Goal: Task Accomplishment & Management: Complete application form

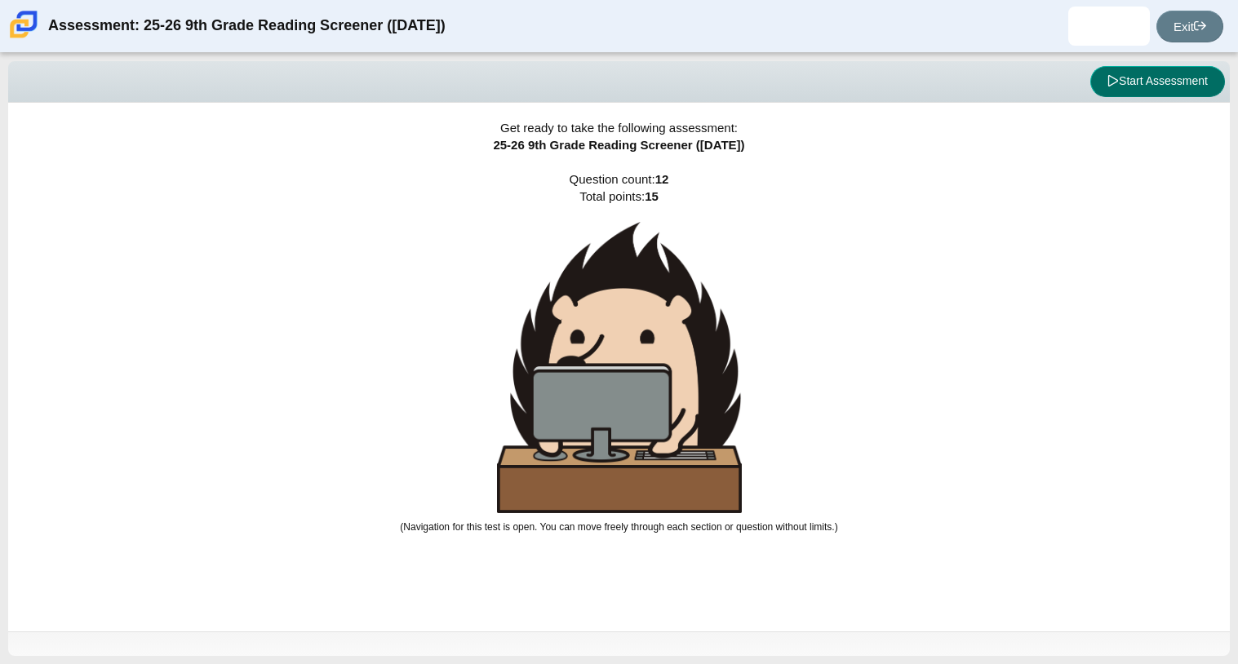
click at [1116, 83] on button "Start Assessment" at bounding box center [1157, 81] width 135 height 31
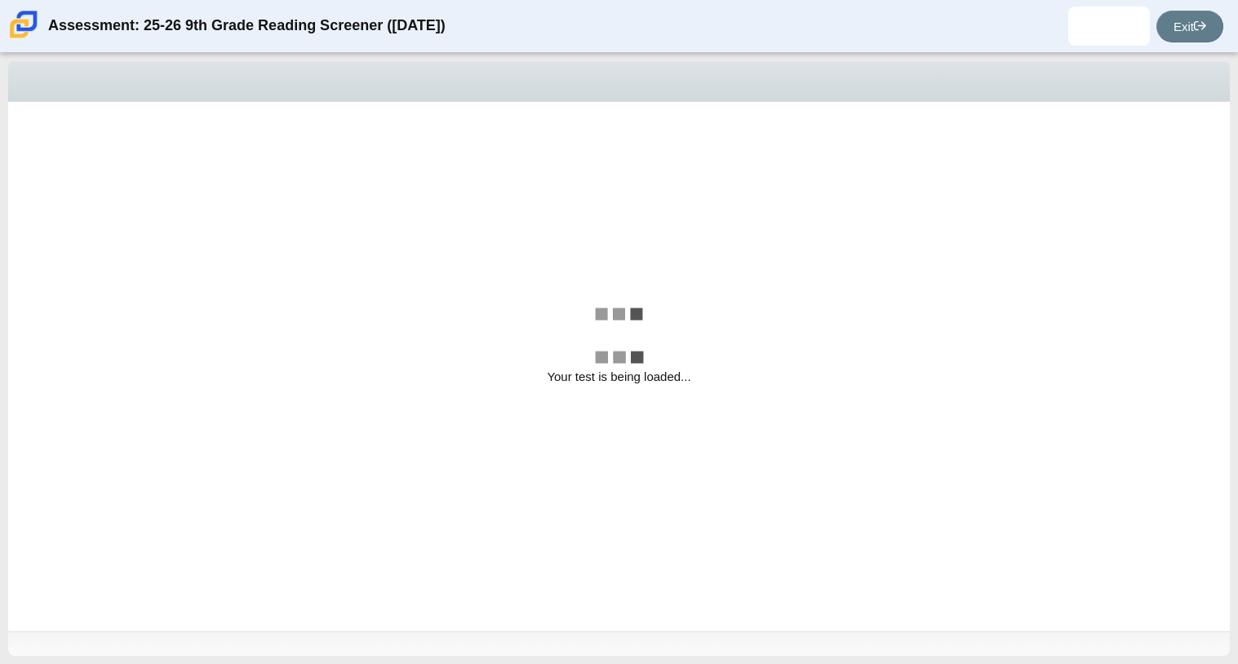
select select "ccc5b315-3c7c-471c-bf90-f22c8299c798"
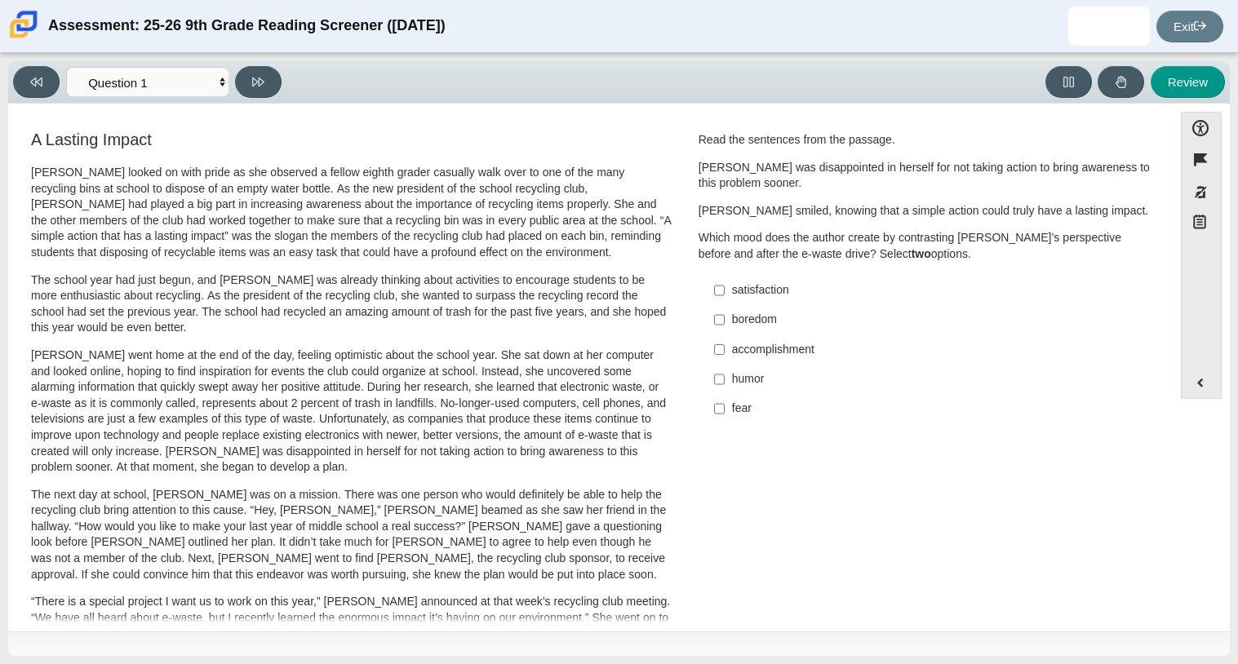
click at [722, 347] on label "accomplishment accomplishment" at bounding box center [927, 349] width 448 height 29
click at [722, 347] on input "accomplishment accomplishment" at bounding box center [719, 349] width 11 height 29
checkbox input "true"
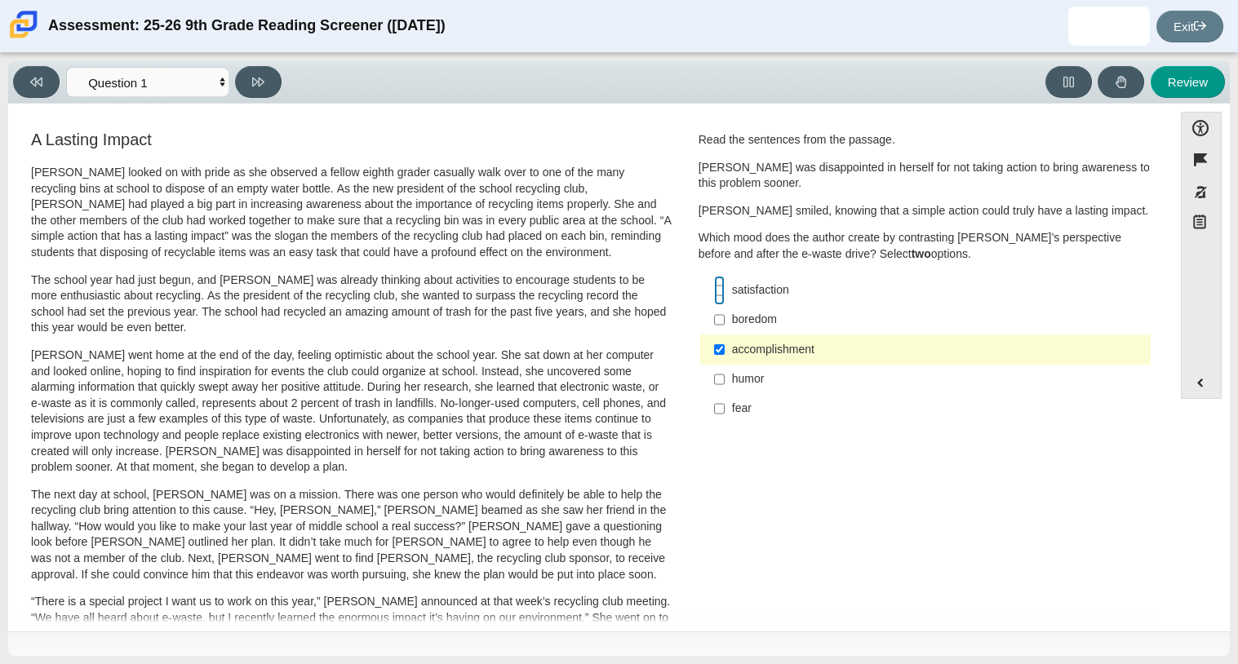
click at [714, 288] on input "satisfaction satisfaction" at bounding box center [719, 290] width 11 height 29
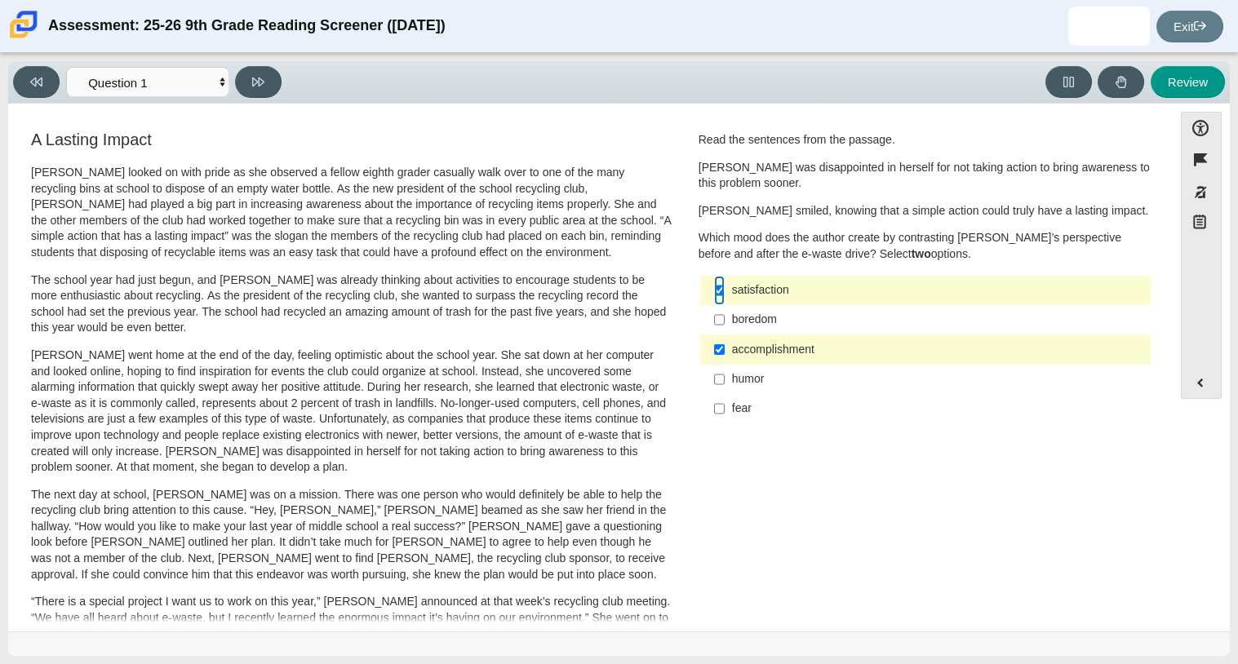
click at [714, 287] on input "satisfaction satisfaction" at bounding box center [719, 290] width 11 height 29
checkbox input "false"
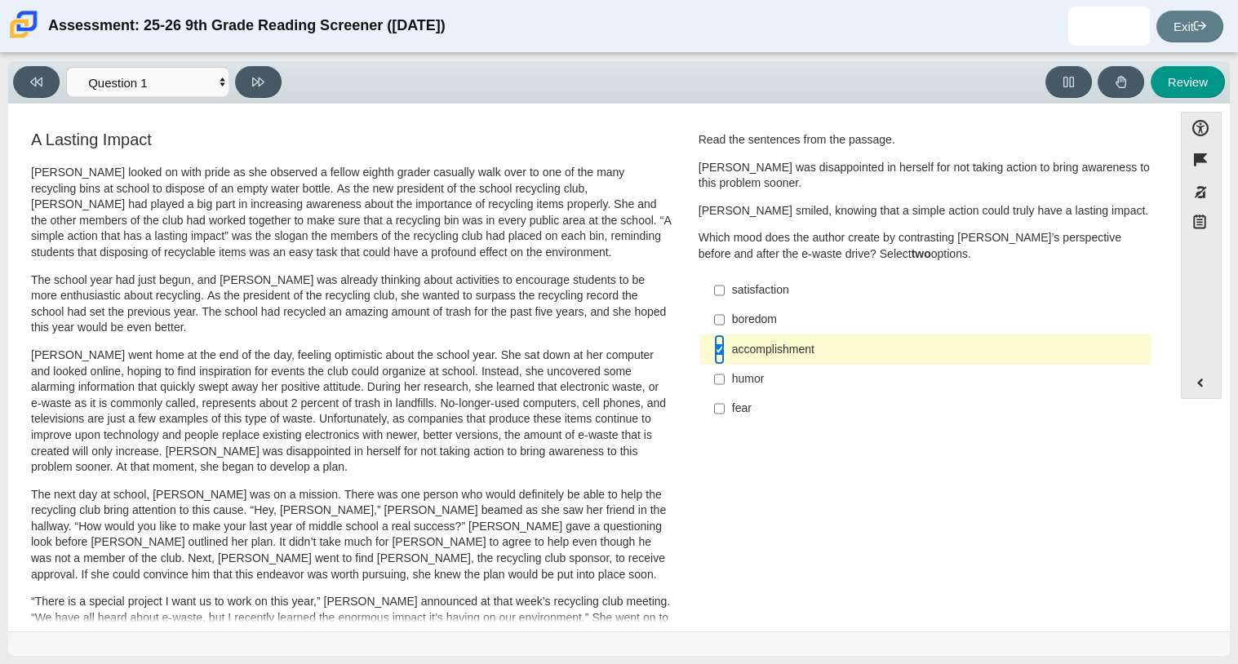
click at [718, 357] on input "accomplishment accomplishment" at bounding box center [719, 349] width 11 height 29
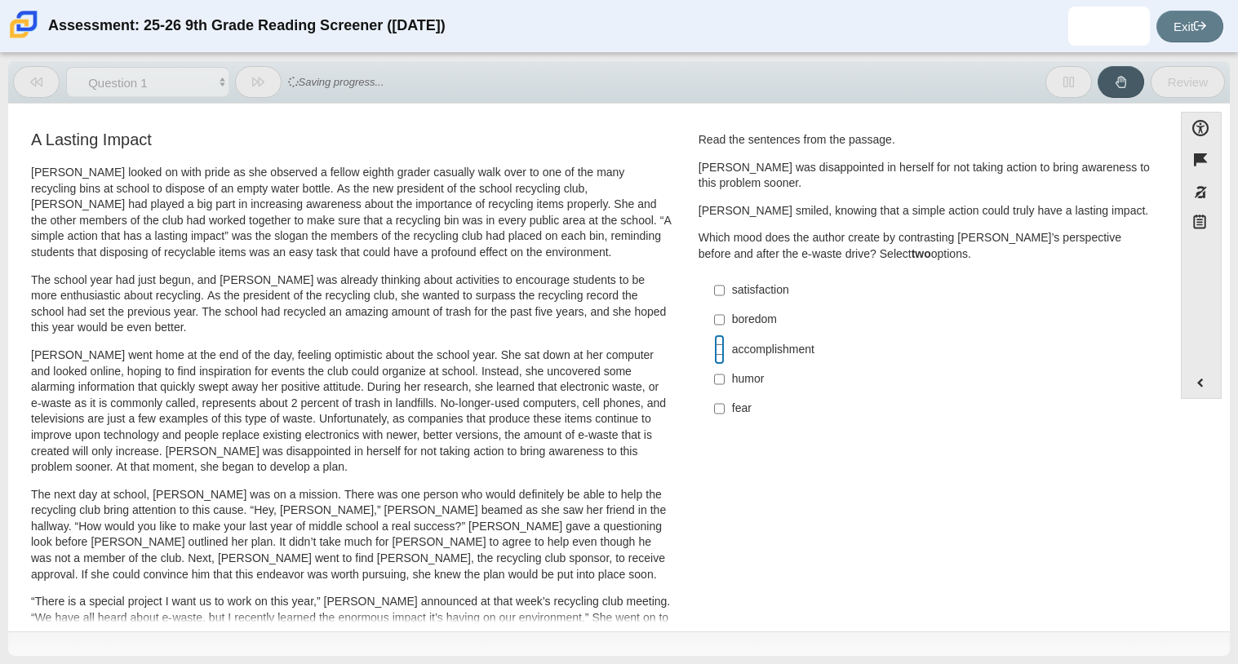
click at [715, 352] on input "accomplishment accomplishment" at bounding box center [719, 349] width 11 height 29
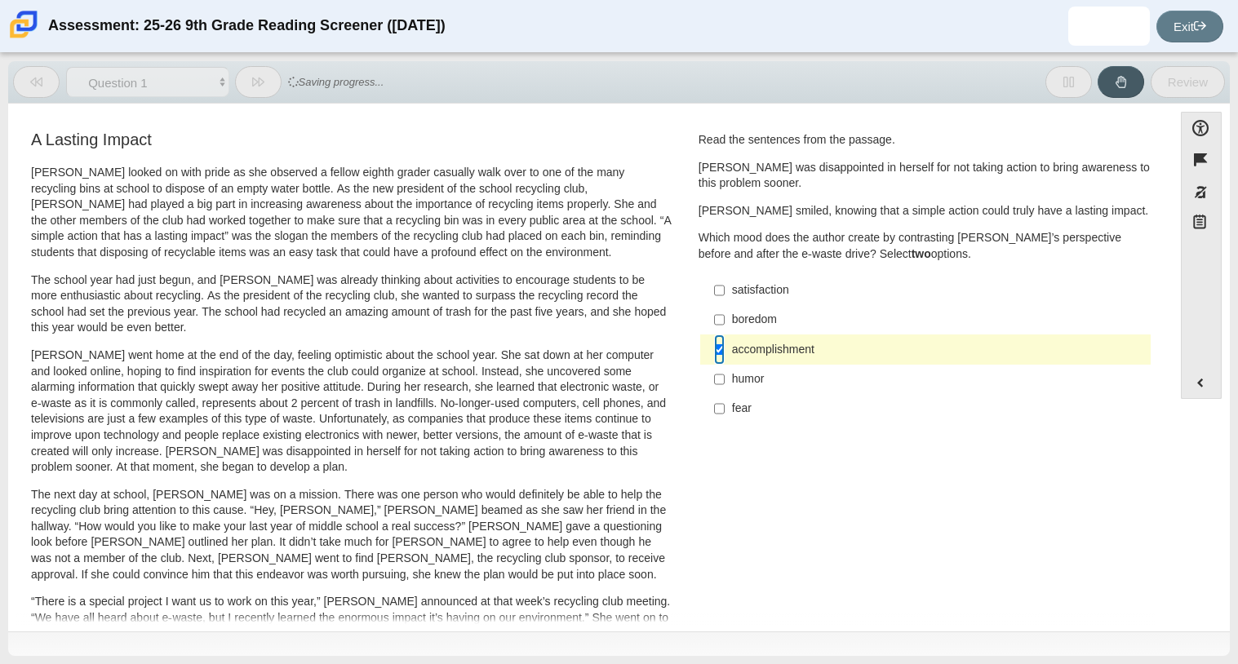
click at [715, 352] on input "accomplishment accomplishment" at bounding box center [719, 349] width 11 height 29
checkbox input "false"
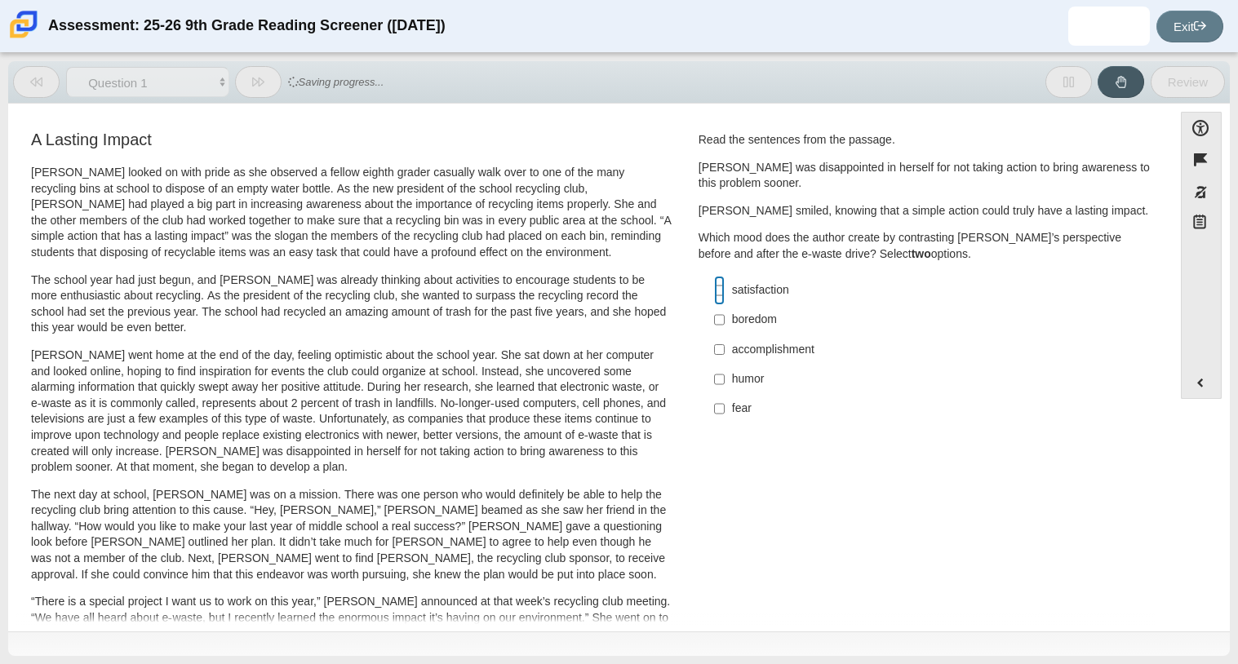
click at [714, 288] on input "satisfaction satisfaction" at bounding box center [719, 290] width 11 height 29
checkbox input "true"
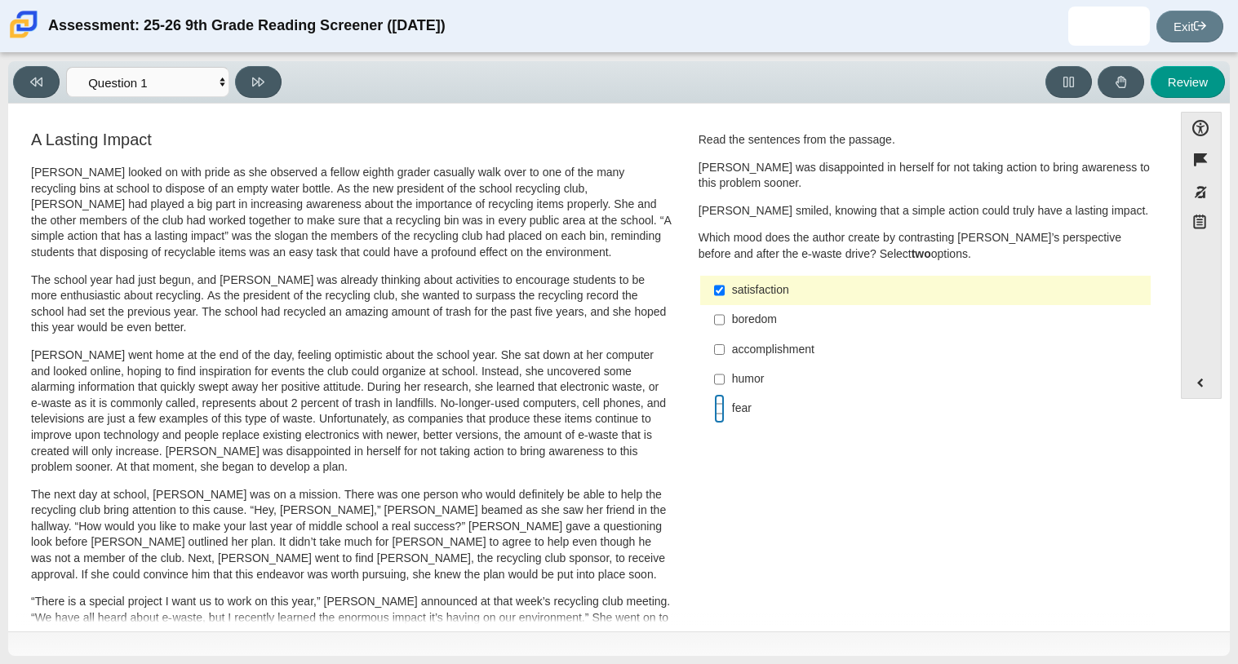
click at [714, 409] on input "fear fear" at bounding box center [719, 408] width 11 height 29
checkbox input "true"
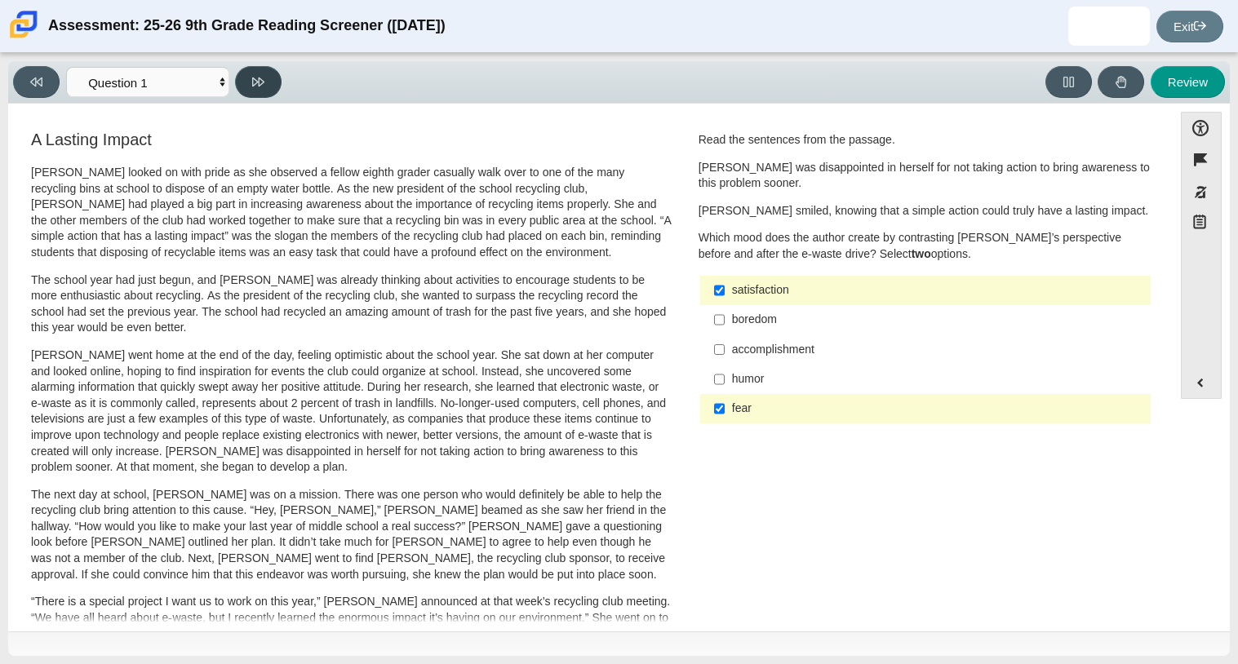
click at [268, 74] on button at bounding box center [258, 82] width 47 height 32
select select "0ff64528-ffd7-428d-b192-babfaadd44e8"
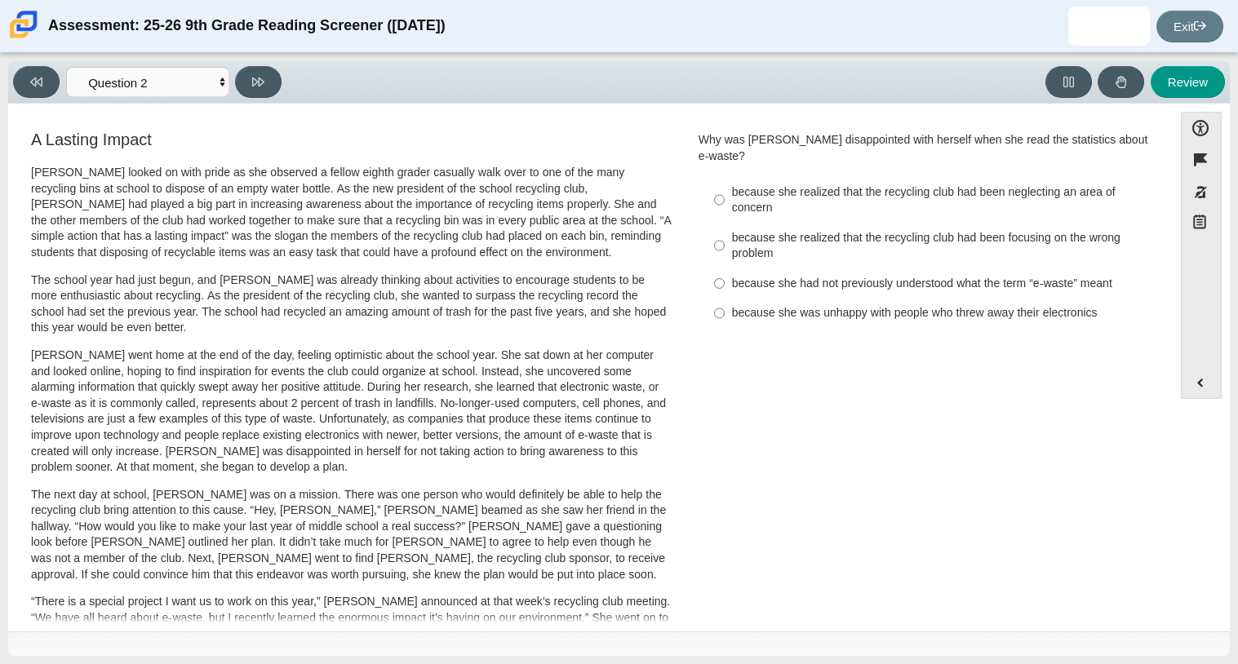
click at [752, 186] on div "because she realized that the recycling club had been neglecting an area of con…" at bounding box center [938, 200] width 412 height 32
click at [725, 186] on input "because she realized that the recycling club had been neglecting an area of con…" at bounding box center [719, 200] width 11 height 46
radio input "true"
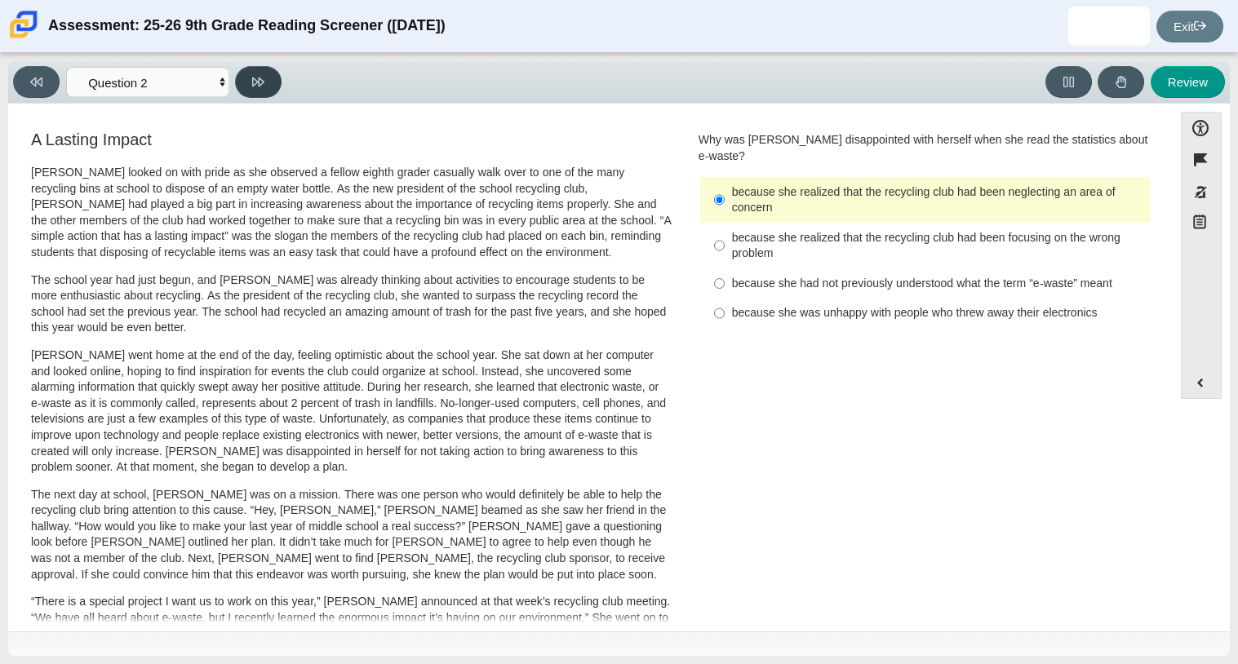
click at [237, 87] on button at bounding box center [258, 82] width 47 height 32
select select "7ce3d843-6974-4858-901c-1ff39630e843"
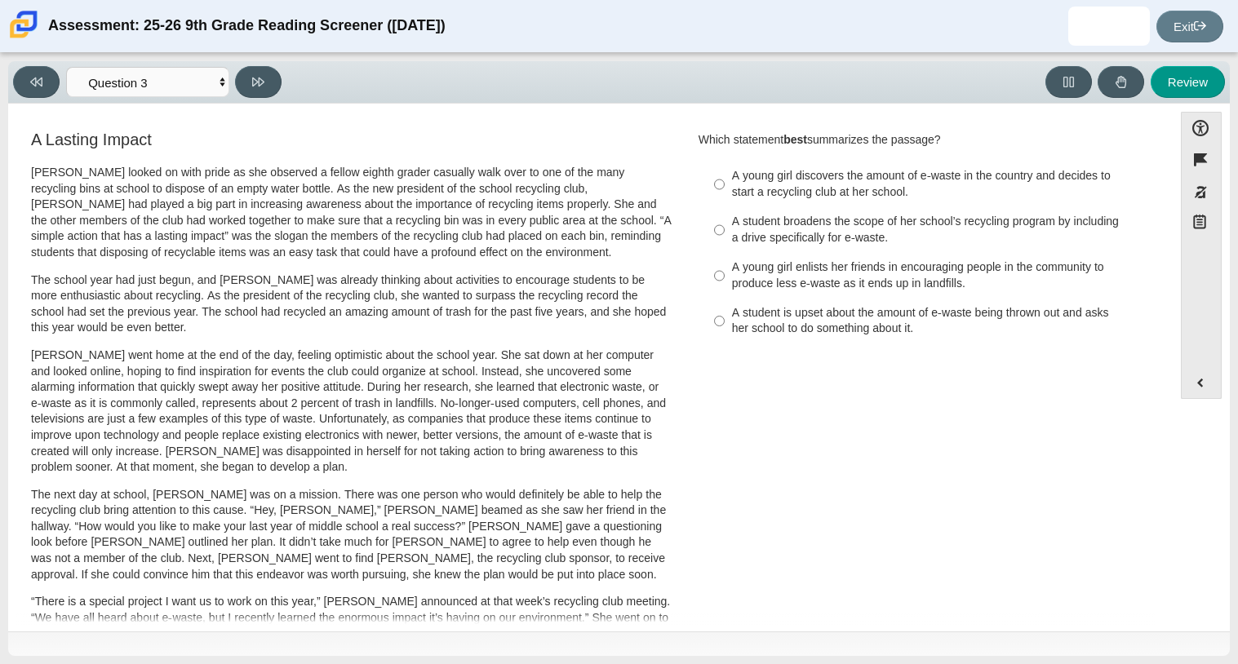
click at [853, 221] on div "A student broadens the scope of her school’s recycling program by including a d…" at bounding box center [938, 230] width 412 height 32
click at [725, 221] on input "A student broadens the scope of her school’s recycling program by including a d…" at bounding box center [719, 230] width 11 height 46
radio input "true"
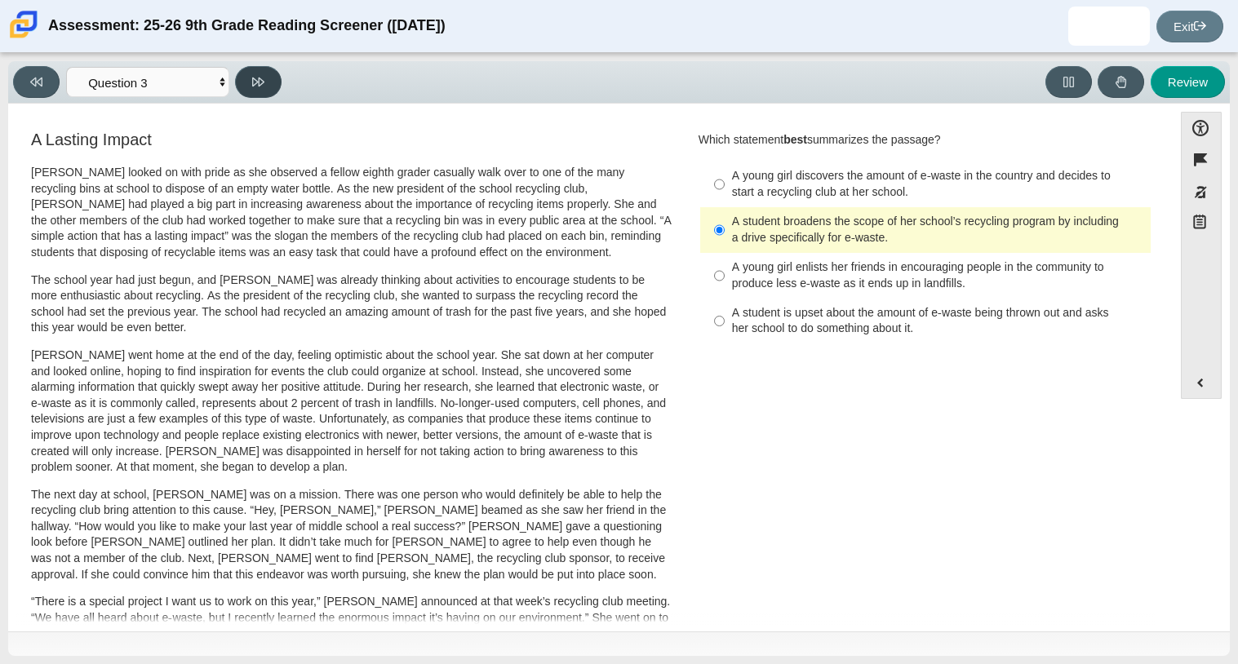
click at [261, 76] on icon at bounding box center [258, 82] width 12 height 12
select select "ca9ea0f1-49c5-4bd1-83b0-472c18652b42"
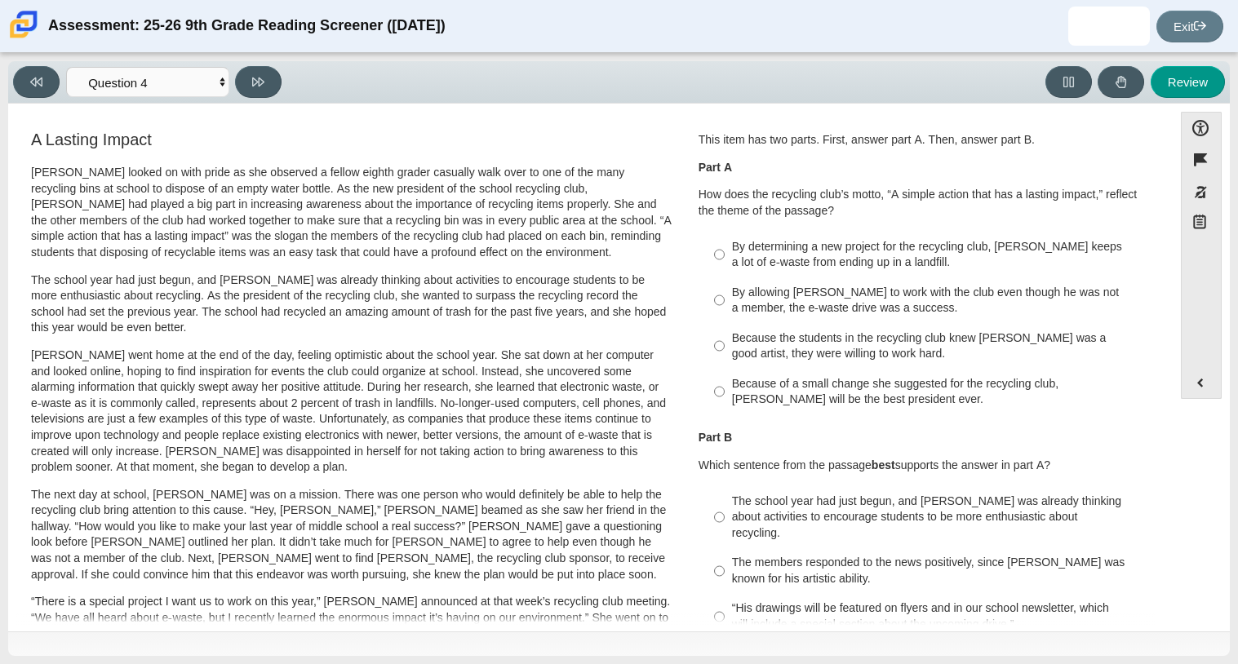
click at [906, 252] on div "By determining a new project for the recycling club, [PERSON_NAME] keeps a lot …" at bounding box center [938, 255] width 412 height 32
click at [725, 252] on input "By determining a new project for the recycling club, [PERSON_NAME] keeps a lot …" at bounding box center [719, 255] width 11 height 46
radio input "true"
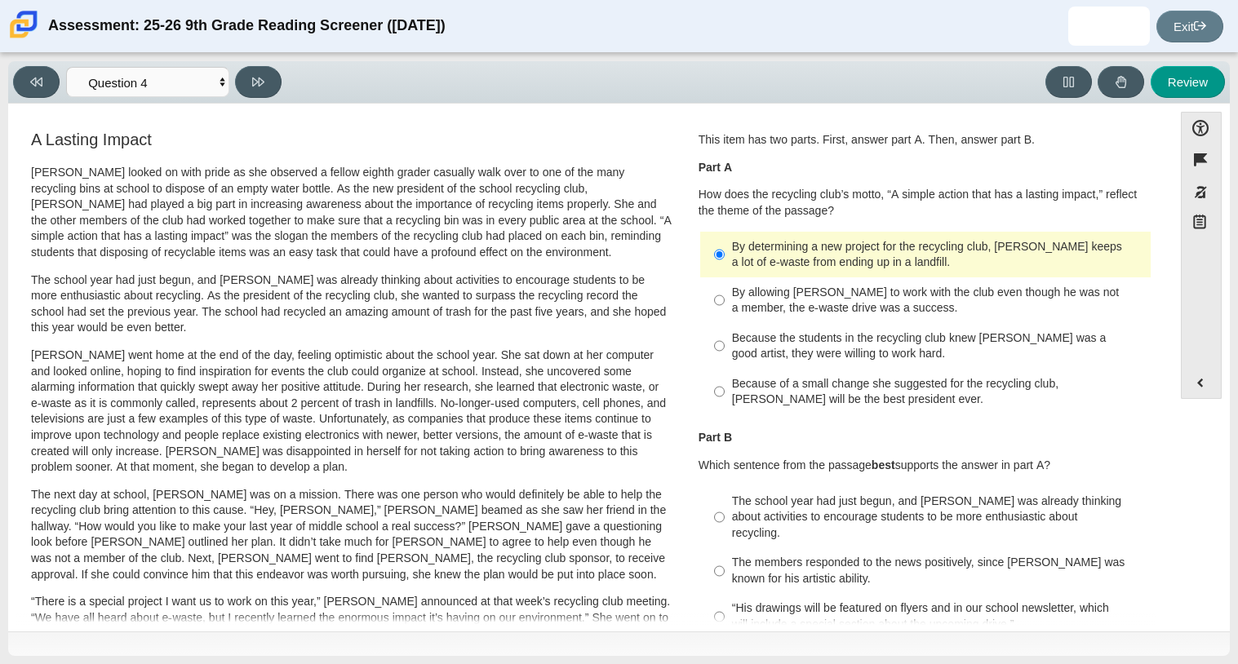
click at [946, 256] on div "By determining a new project for the recycling club, [PERSON_NAME] keeps a lot …" at bounding box center [938, 255] width 412 height 32
click at [725, 256] on input "By determining a new project for the recycling club, [PERSON_NAME] keeps a lot …" at bounding box center [719, 255] width 11 height 46
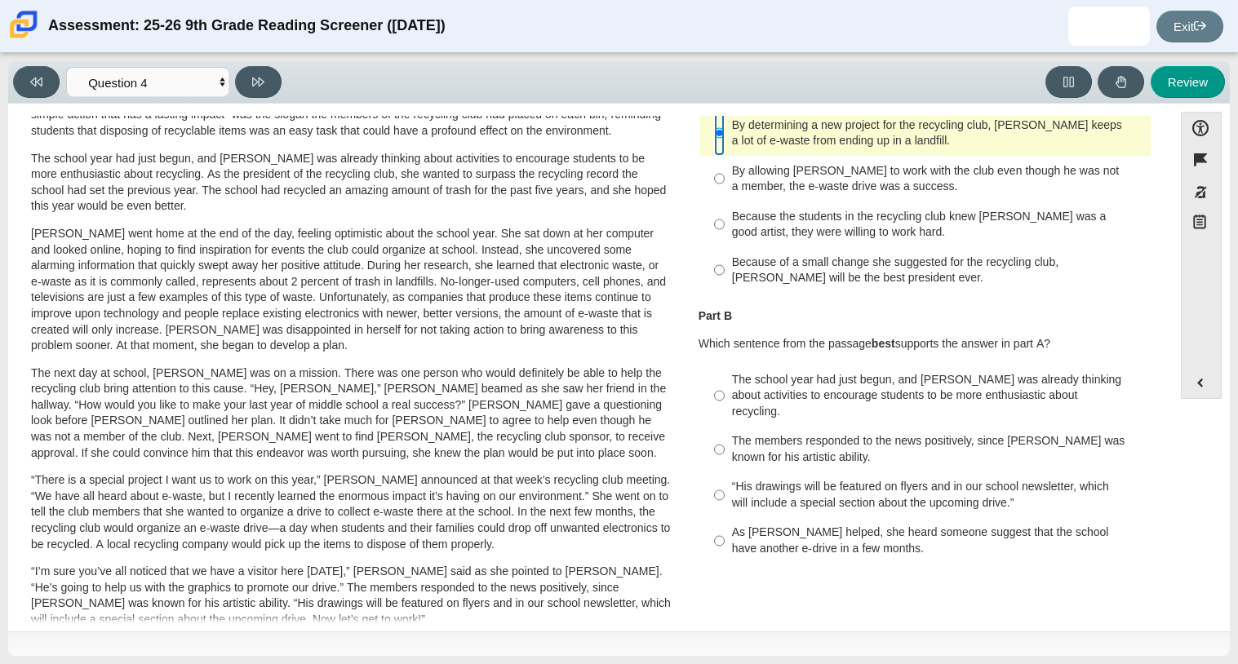
scroll to position [137, 0]
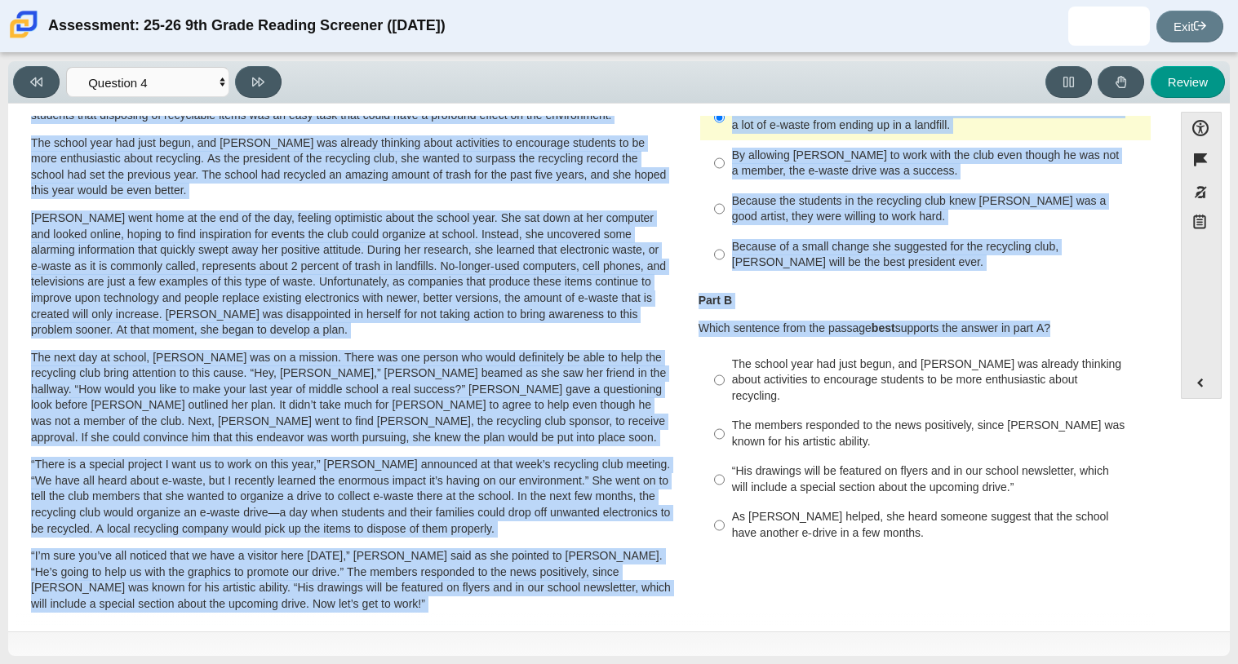
drag, startPoint x: 1161, startPoint y: 295, endPoint x: 1151, endPoint y: 314, distance: 21.6
click at [1151, 314] on div "Accessibility options Close Color scheme Font size Zoom Change the background a…" at bounding box center [618, 366] width 1205 height 509
click at [1151, 314] on div "Question 1 This item has two parts. First, answer part A. Then, answer part B. …" at bounding box center [925, 275] width 478 height 569
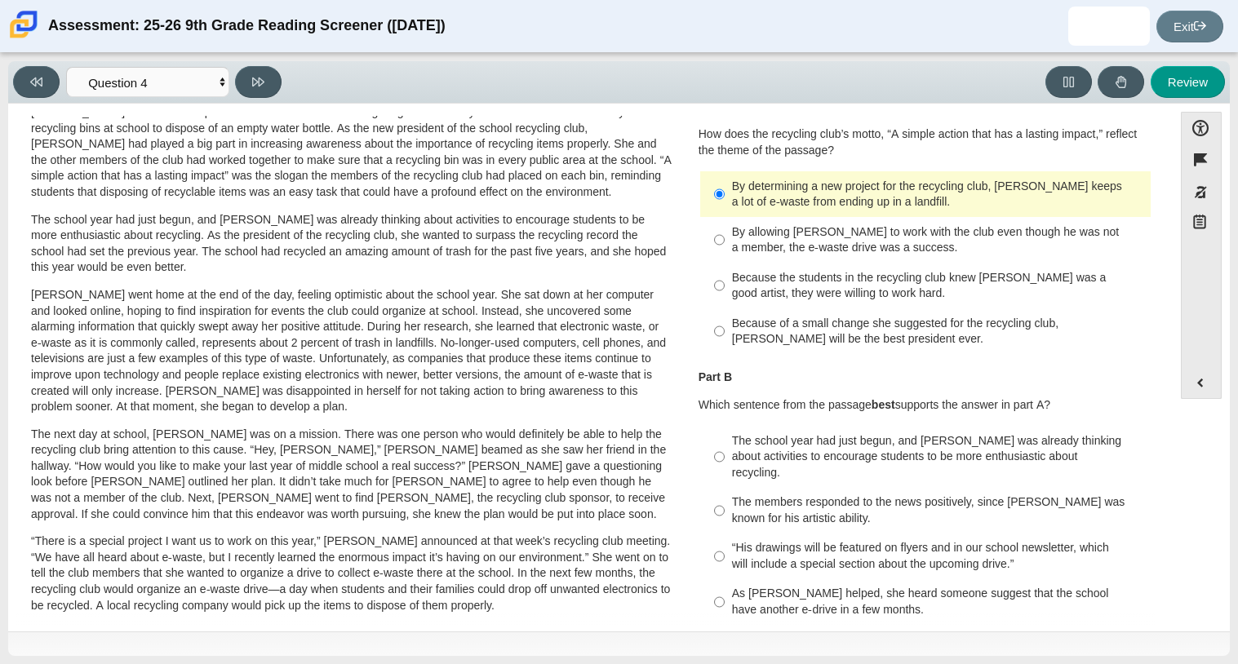
scroll to position [64, 0]
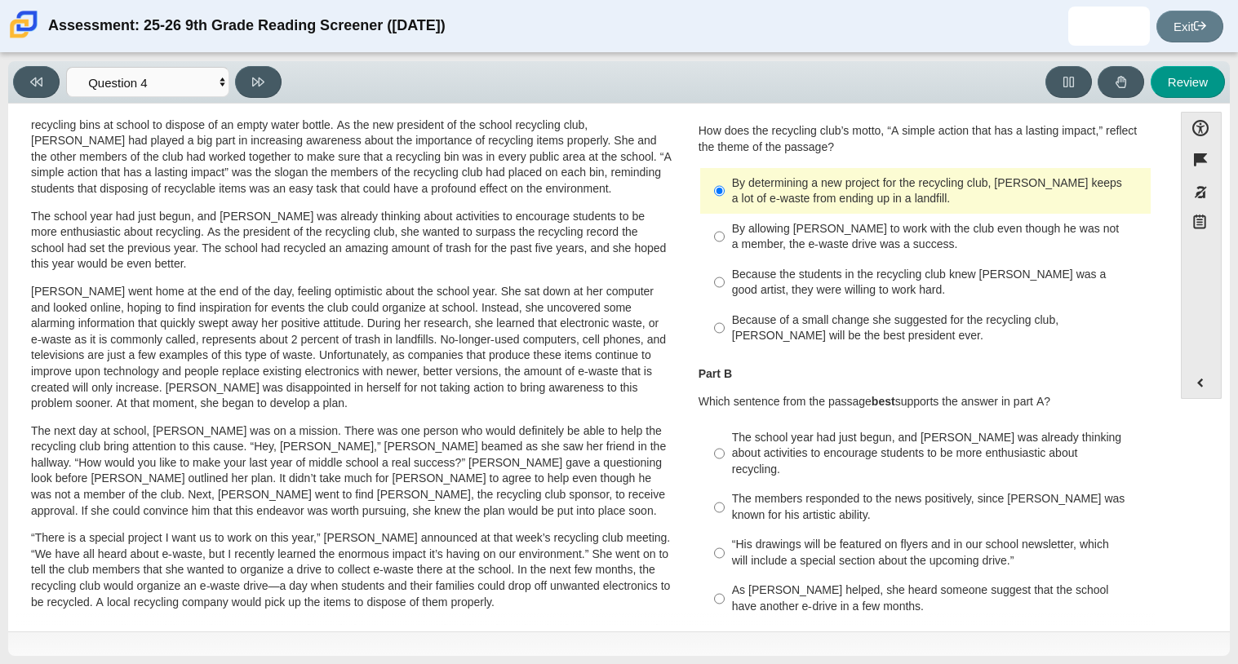
click at [1026, 234] on div "By allowing [PERSON_NAME] to work with the club even though he was not a member…" at bounding box center [938, 237] width 412 height 32
click at [725, 234] on input "By allowing [PERSON_NAME] to work with the club even though he was not a member…" at bounding box center [719, 237] width 11 height 46
radio input "true"
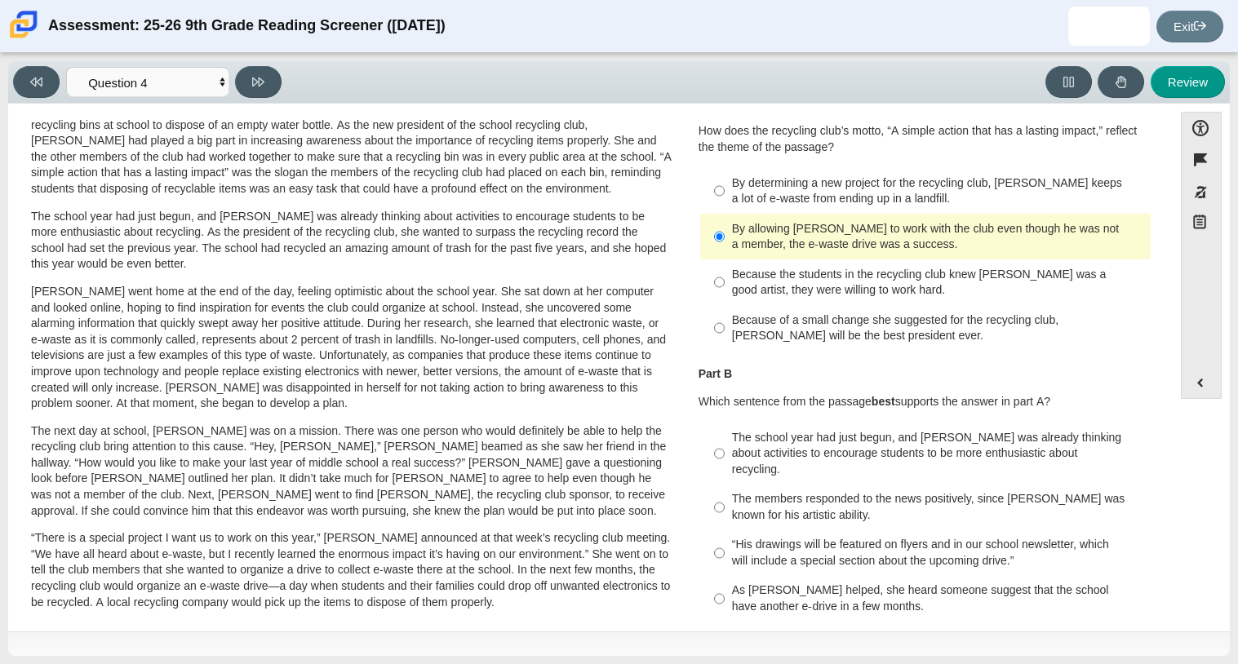
click at [980, 498] on div "The members responded to the news positively, since [PERSON_NAME] was known for…" at bounding box center [938, 507] width 412 height 32
click at [725, 498] on input "The members responded to the news positively, since [PERSON_NAME] was known for…" at bounding box center [719, 508] width 11 height 46
radio input "true"
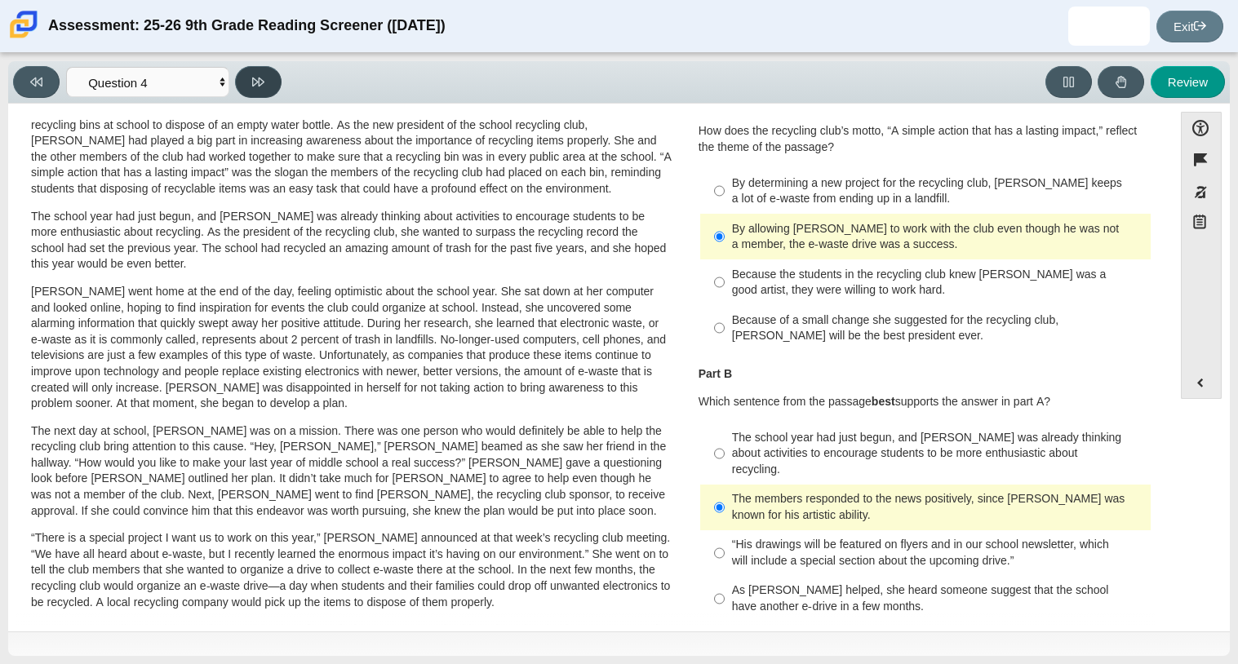
click at [266, 78] on button at bounding box center [258, 82] width 47 height 32
select select "e41f1a79-e29f-4095-8030-a53364015bed"
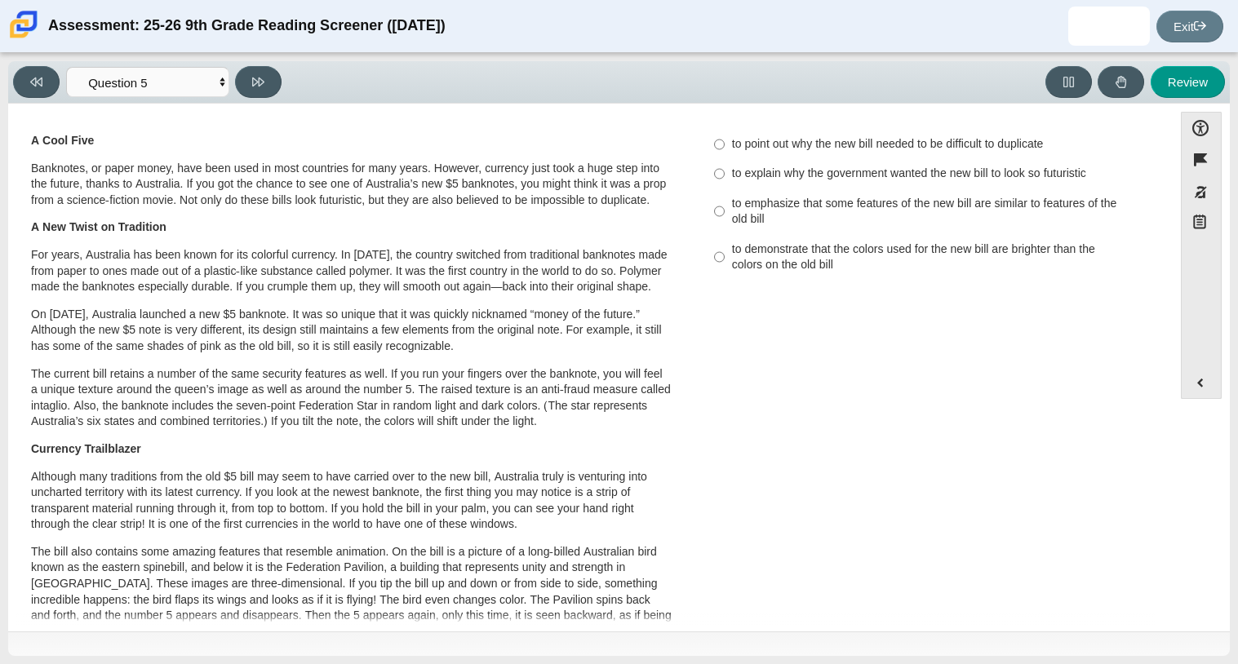
scroll to position [0, 0]
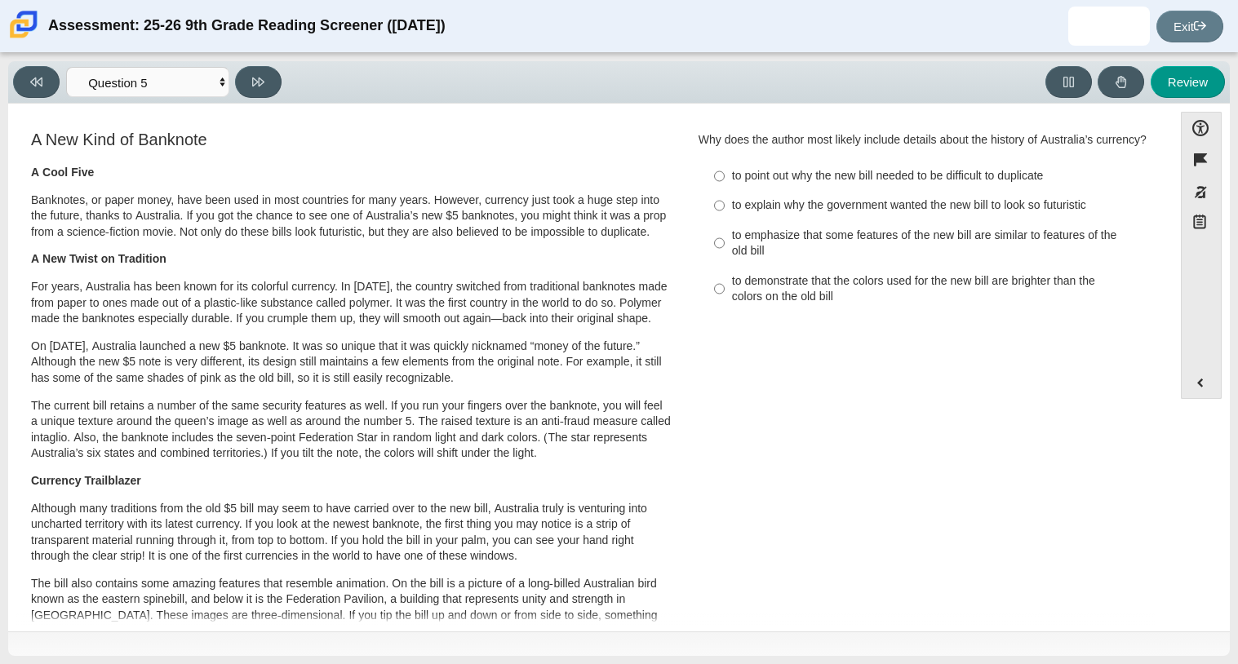
click at [1009, 260] on div "to emphasize that some features of the new bill are similar to features of the …" at bounding box center [938, 244] width 412 height 32
click at [725, 266] on input "to emphasize that some features of the new bill are similar to features of the …" at bounding box center [719, 243] width 11 height 46
radio input "true"
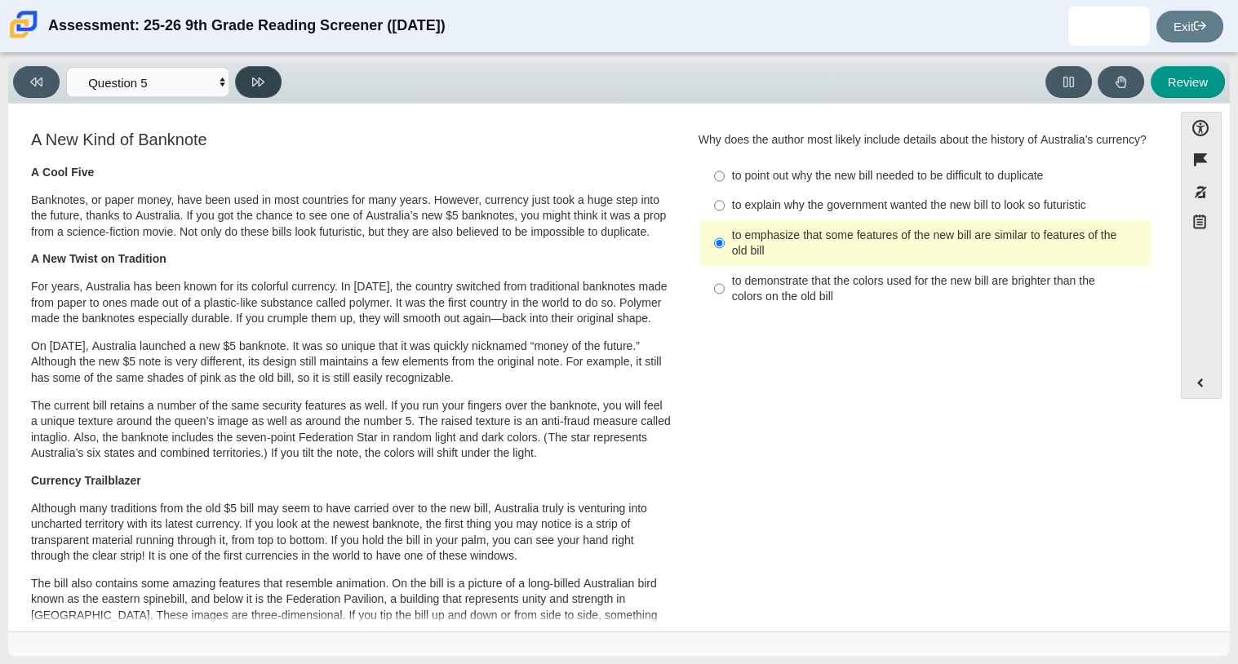
click at [247, 82] on button at bounding box center [258, 82] width 47 height 32
select select "69146e31-7b3d-4a3e-9ce6-f30c24342ae0"
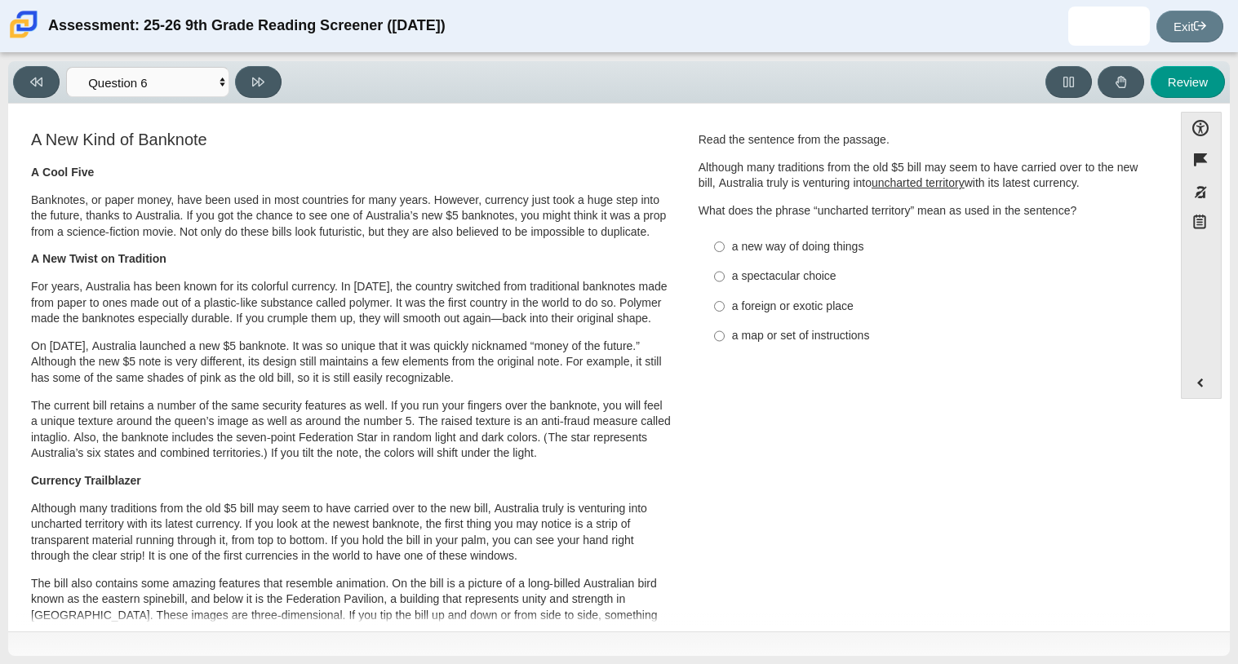
click at [839, 244] on div "a new way of doing things" at bounding box center [938, 247] width 412 height 16
click at [725, 244] on input "a new way of doing things a new way of doing things" at bounding box center [719, 246] width 11 height 29
radio input "true"
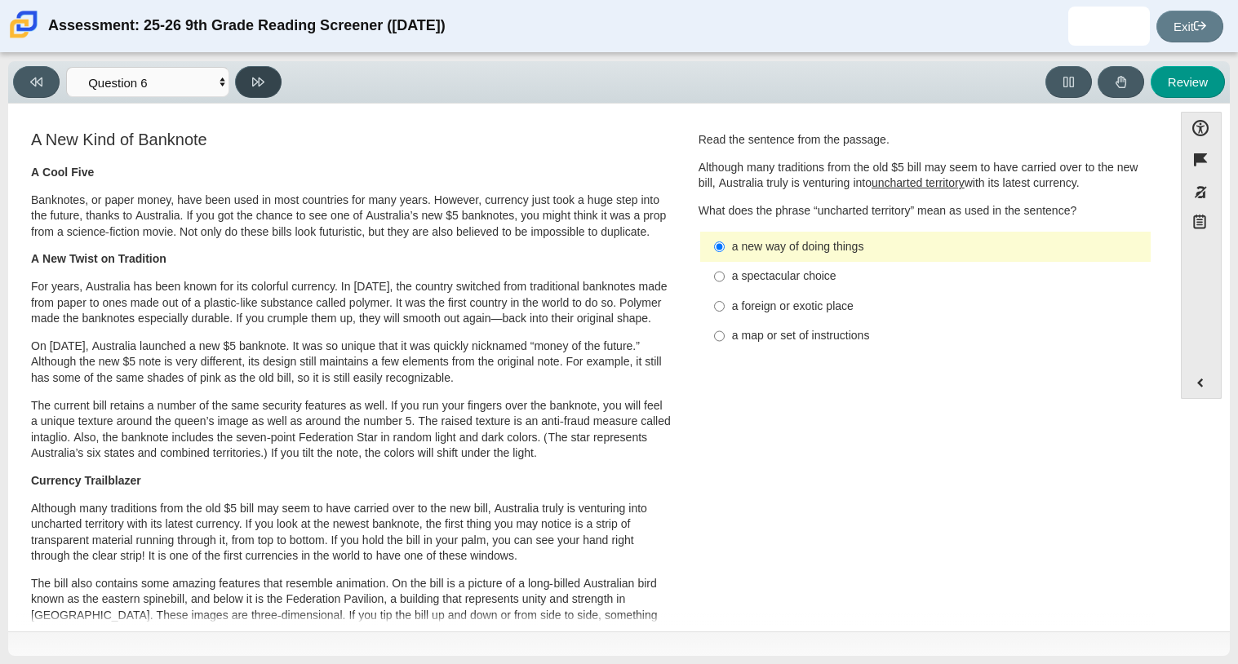
click at [248, 72] on button at bounding box center [258, 82] width 47 height 32
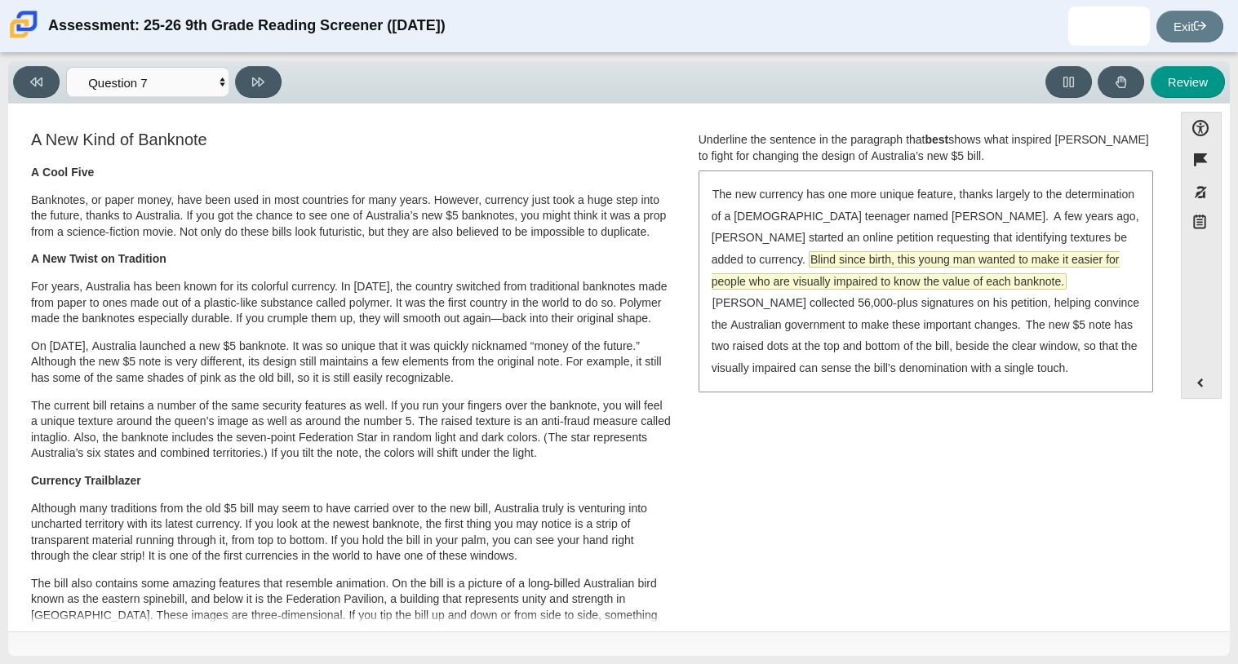
click at [803, 259] on span "Blind since birth, this young man wanted to make it easier for people who are v…" at bounding box center [916, 270] width 408 height 37
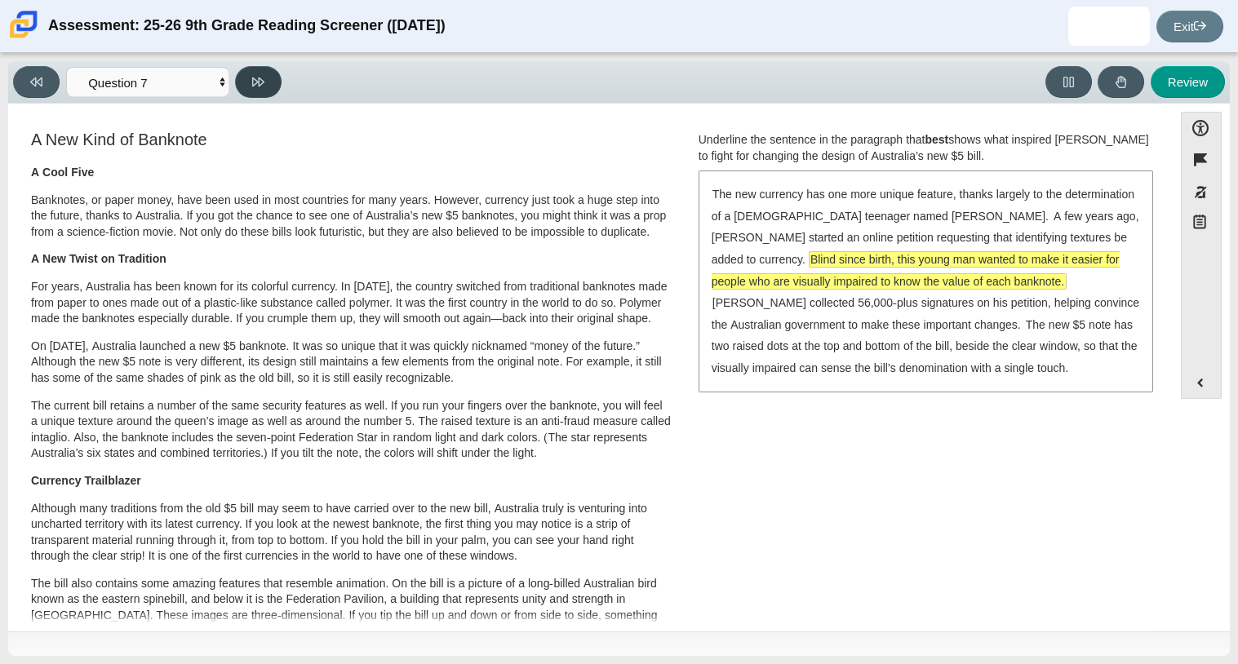
click at [259, 69] on button at bounding box center [258, 82] width 47 height 32
select select "ea8338c2-a6a3-418e-a305-2b963b54a290"
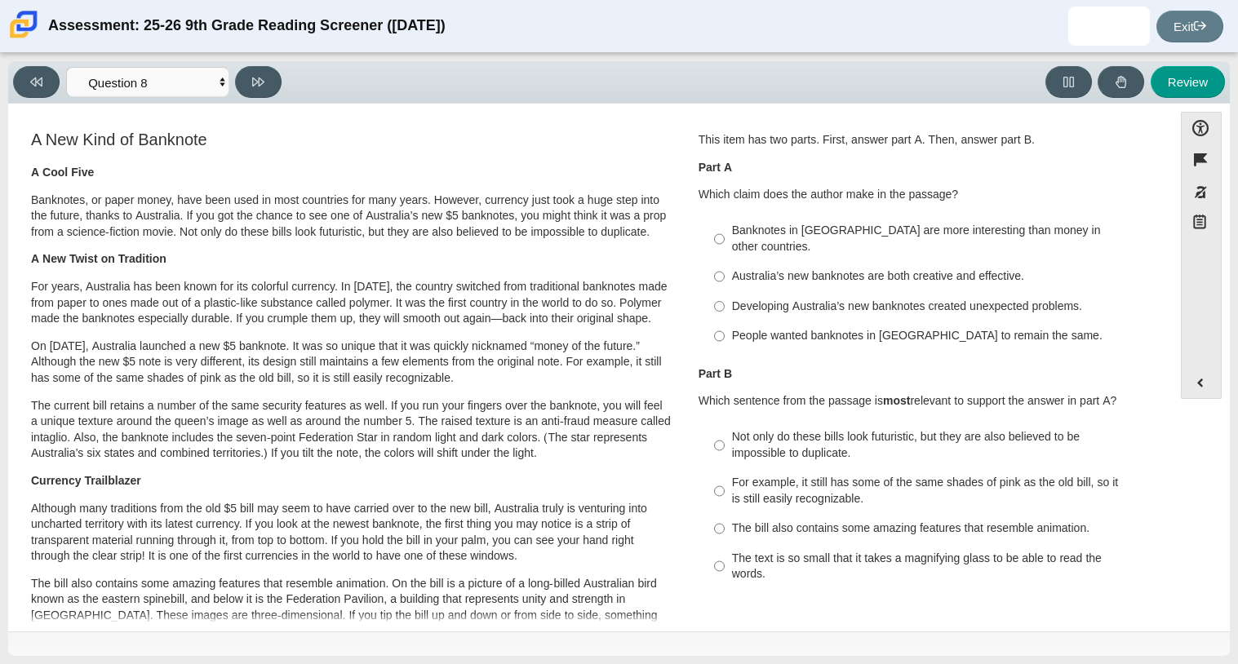
click at [890, 262] on label "Australia’s new banknotes are both creative and effective. Australia’s new bank…" at bounding box center [927, 276] width 448 height 29
click at [725, 262] on input "Australia’s new banknotes are both creative and effective. Australia’s new bank…" at bounding box center [719, 276] width 11 height 29
radio input "true"
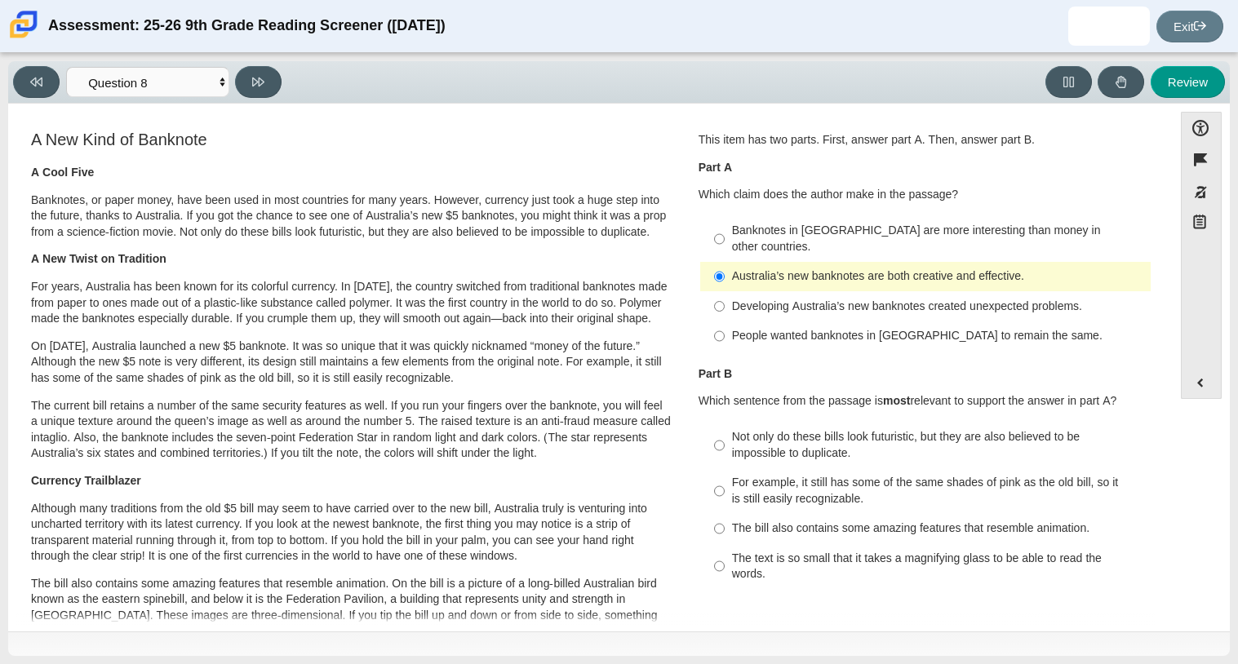
click at [1028, 521] on div "The bill also contains some amazing features that resemble animation." at bounding box center [938, 529] width 412 height 16
click at [725, 519] on input "The bill also contains some amazing features that resemble animation. The bill …" at bounding box center [719, 528] width 11 height 29
radio input "true"
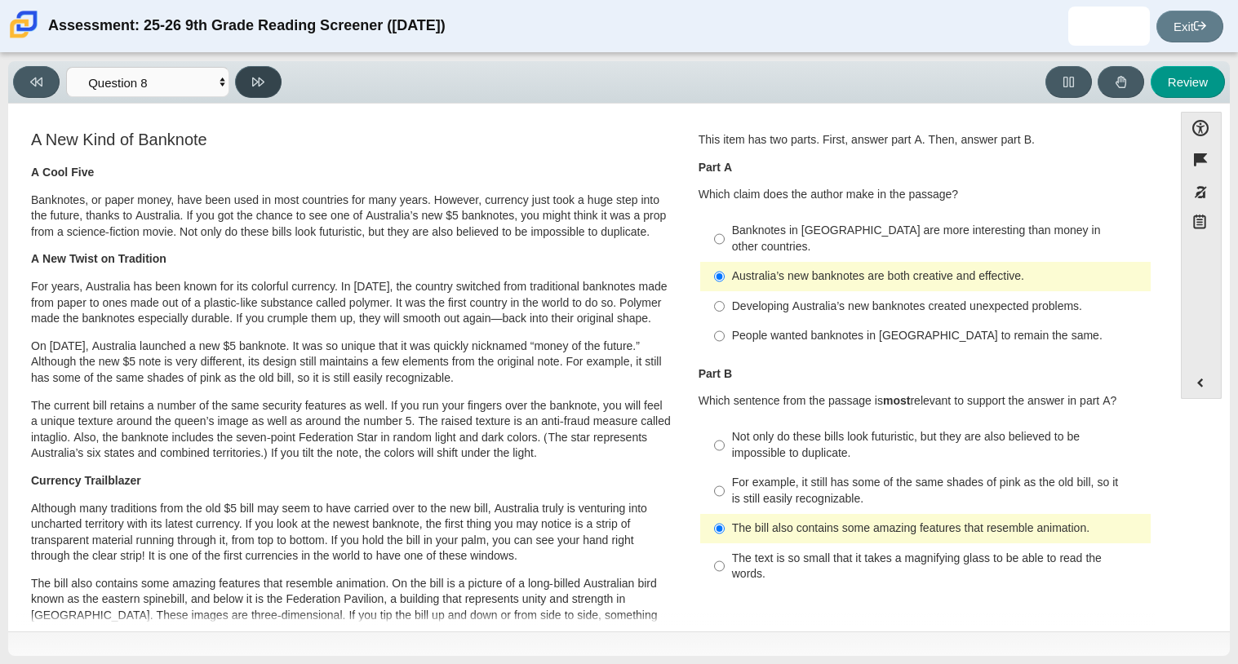
click at [268, 78] on button at bounding box center [258, 82] width 47 height 32
select select "89f058d6-b15c-4ef5-a4b3-fdaffb8868b6"
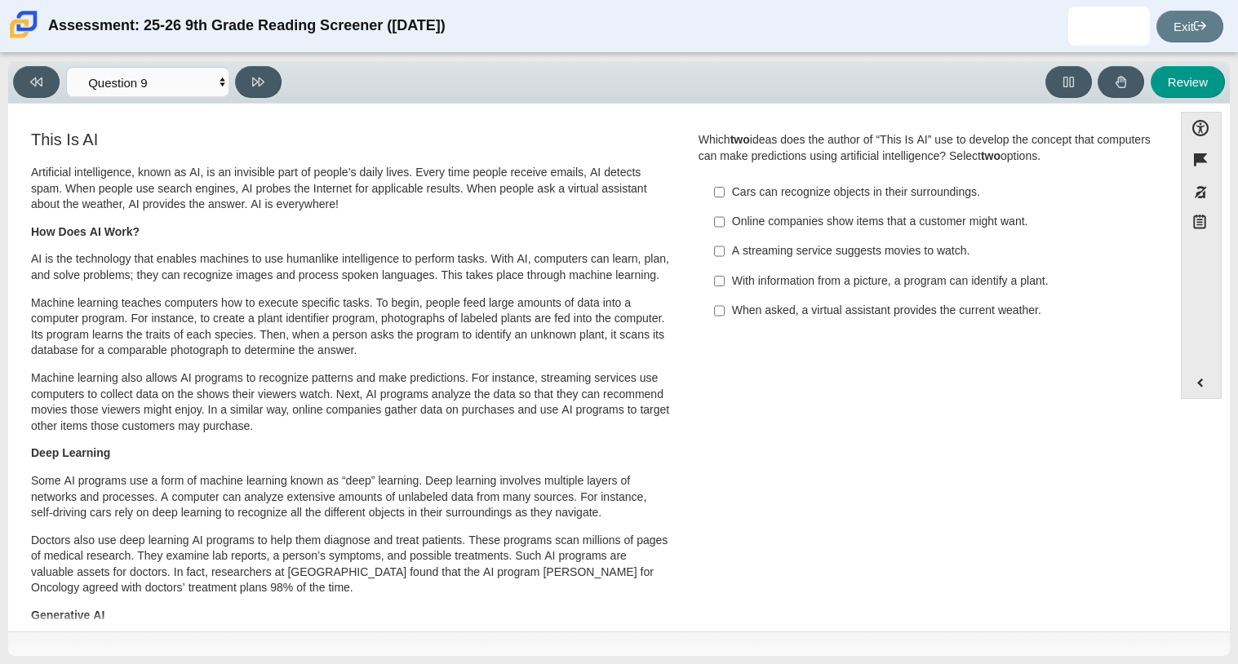
click at [890, 286] on div "With information from a picture, a program can identify a plant." at bounding box center [938, 281] width 412 height 16
click at [725, 286] on input "With information from a picture, a program can identify a plant. With informati…" at bounding box center [719, 280] width 11 height 29
checkbox input "true"
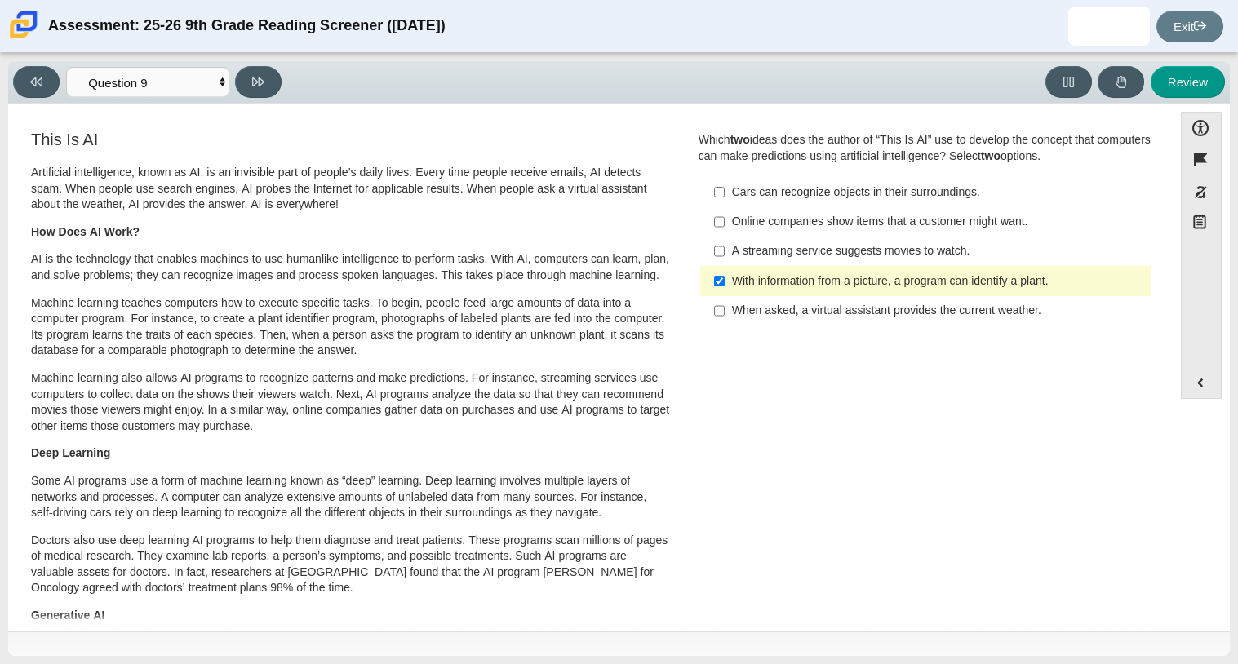
click at [863, 256] on div "A streaming service suggests movies to watch." at bounding box center [938, 251] width 412 height 16
click at [725, 256] on input "A streaming service suggests movies to watch. A streaming service suggests movi…" at bounding box center [719, 251] width 11 height 29
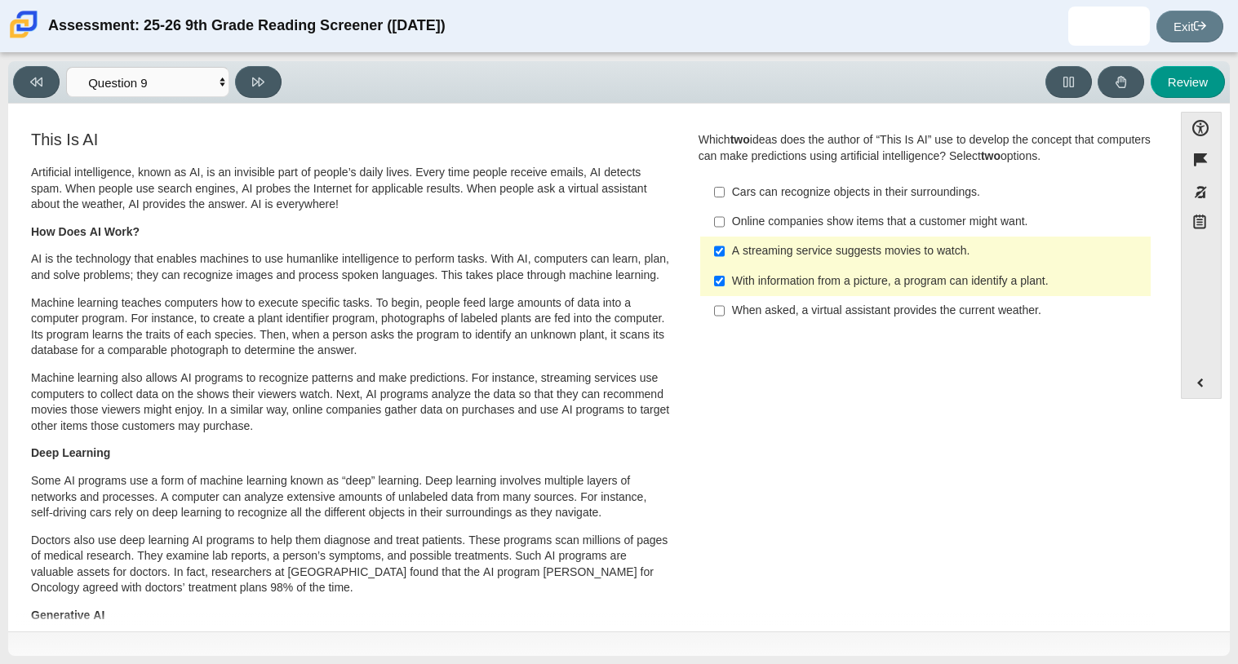
click at [799, 255] on div "A streaming service suggests movies to watch." at bounding box center [938, 251] width 412 height 16
click at [725, 255] on input "A streaming service suggests movies to watch. A streaming service suggests movi…" at bounding box center [719, 251] width 11 height 29
checkbox input "false"
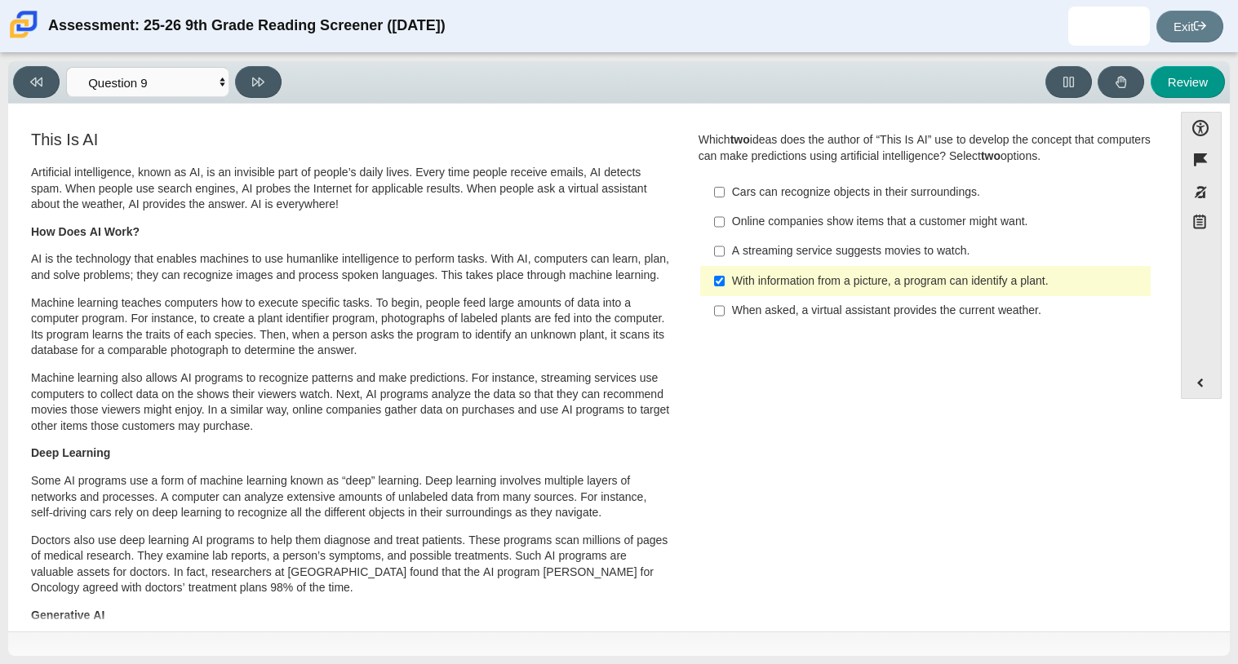
click at [750, 317] on div "When asked, a virtual assistant provides the current weather." at bounding box center [938, 311] width 412 height 16
click at [725, 317] on input "When asked, a virtual assistant provides the current weather. When asked, a vir…" at bounding box center [719, 310] width 11 height 29
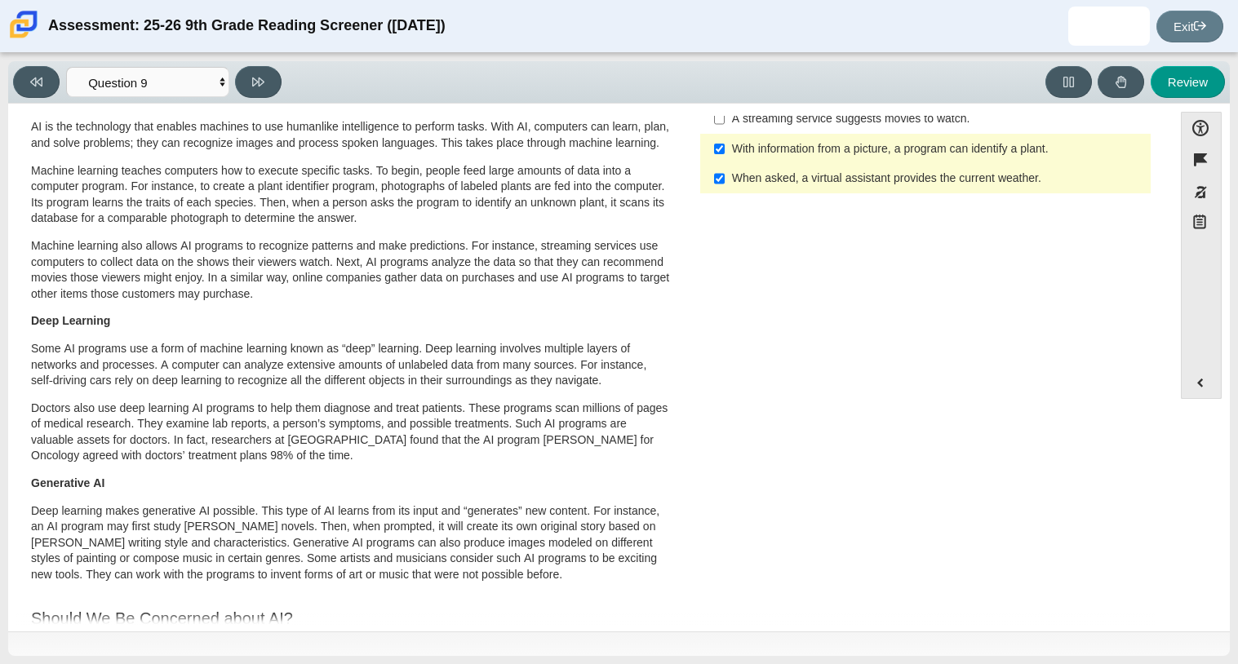
scroll to position [134, 0]
click at [1167, 342] on div "Accessibility options Close Color scheme Font size Zoom Change the background a…" at bounding box center [618, 366] width 1205 height 509
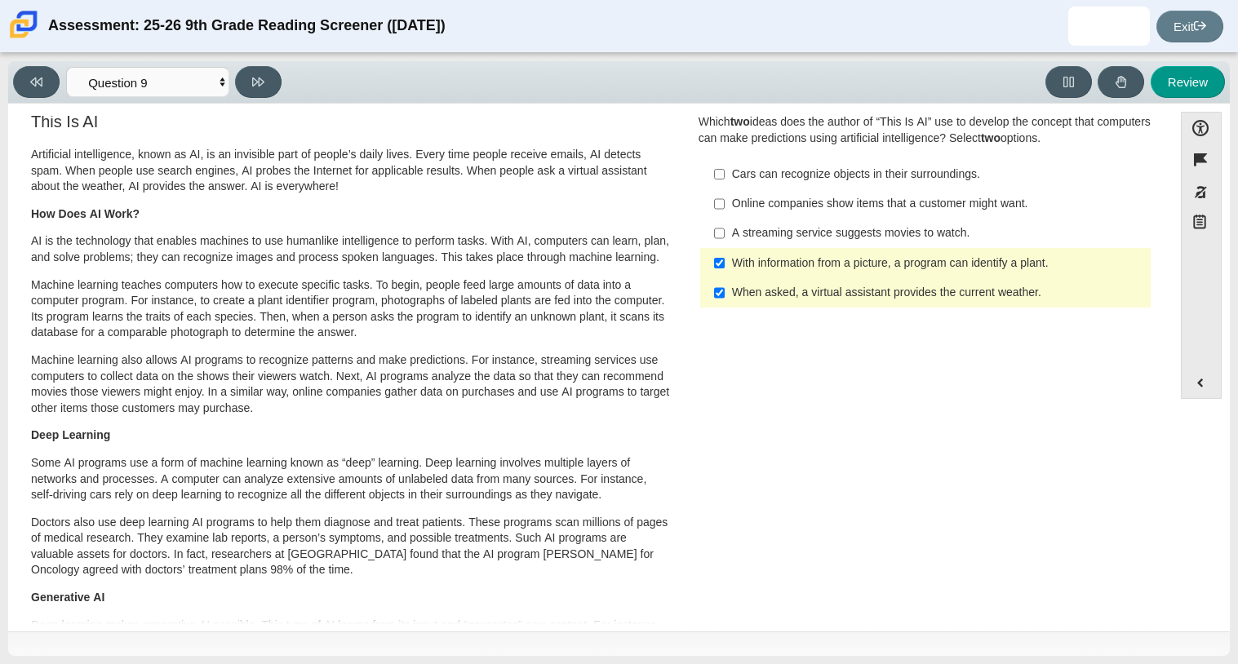
scroll to position [13, 0]
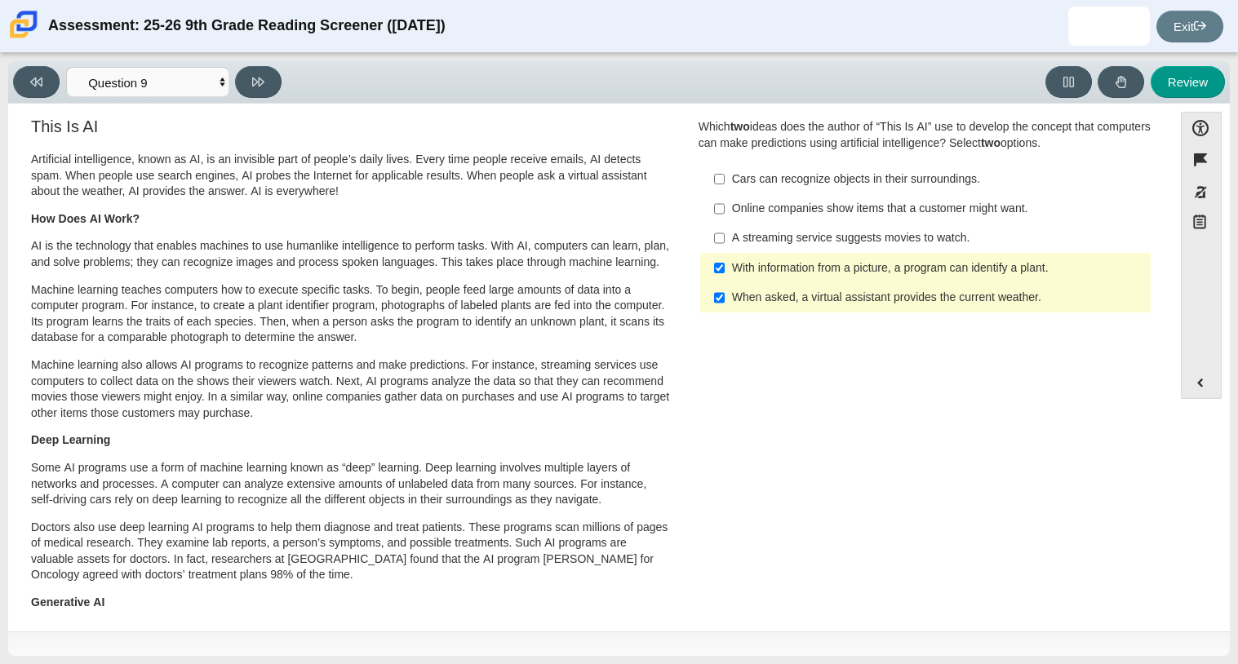
click at [916, 304] on div "When asked, a virtual assistant provides the current weather." at bounding box center [938, 298] width 412 height 16
click at [725, 304] on input "When asked, a virtual assistant provides the current weather. When asked, a vir…" at bounding box center [719, 297] width 11 height 29
checkbox input "false"
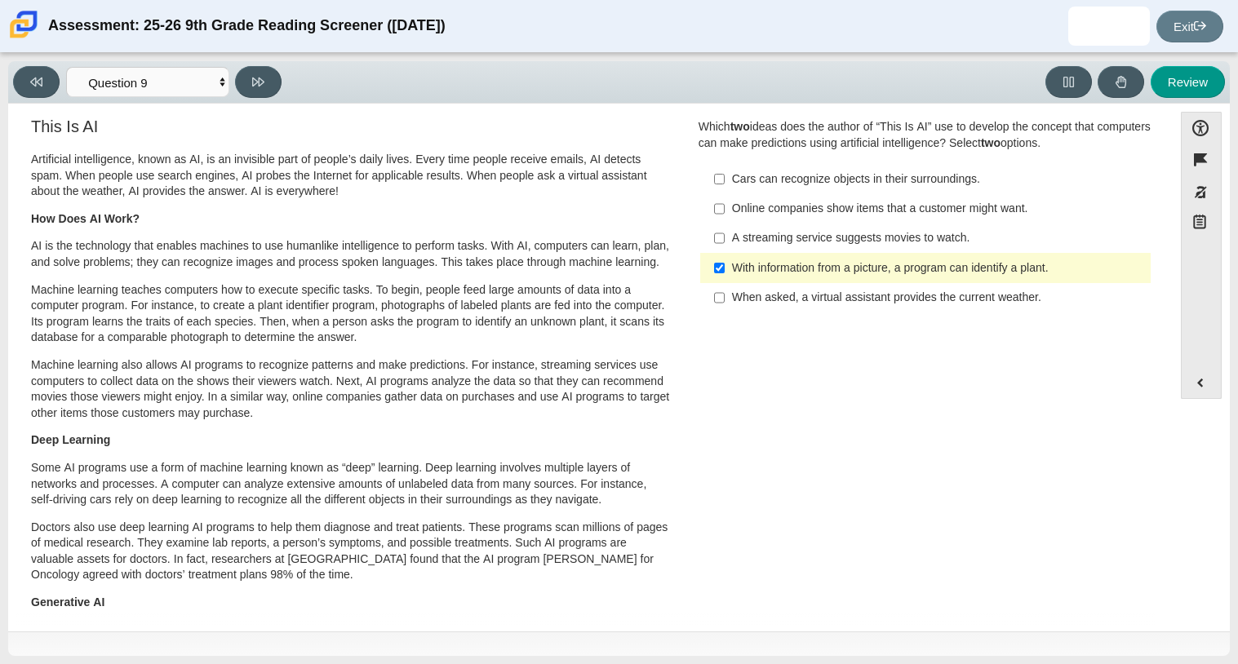
click at [852, 224] on label "A streaming service suggests movies to watch. A streaming service suggests movi…" at bounding box center [927, 238] width 448 height 29
click at [725, 224] on input "A streaming service suggests movies to watch. A streaming service suggests movi…" at bounding box center [719, 238] width 11 height 29
checkbox input "true"
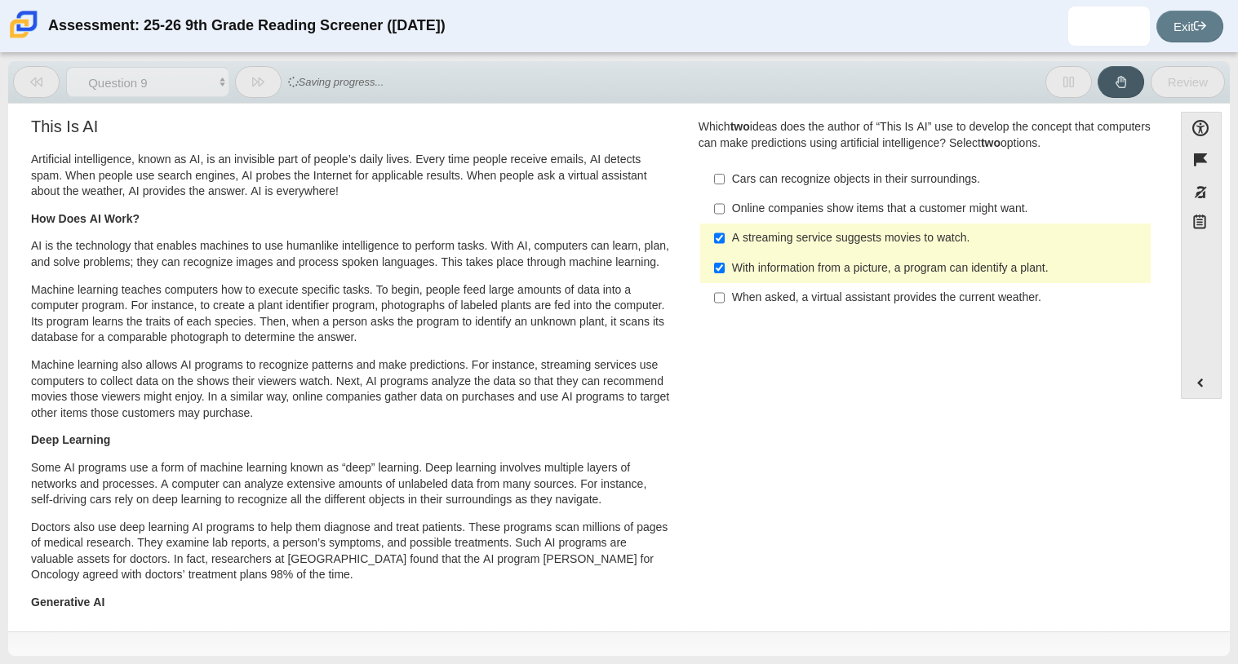
click at [830, 210] on div "Online companies show items that a customer might want." at bounding box center [938, 209] width 412 height 16
click at [725, 210] on input "Online companies show items that a customer might want. Online companies show i…" at bounding box center [719, 208] width 11 height 29
checkbox input "true"
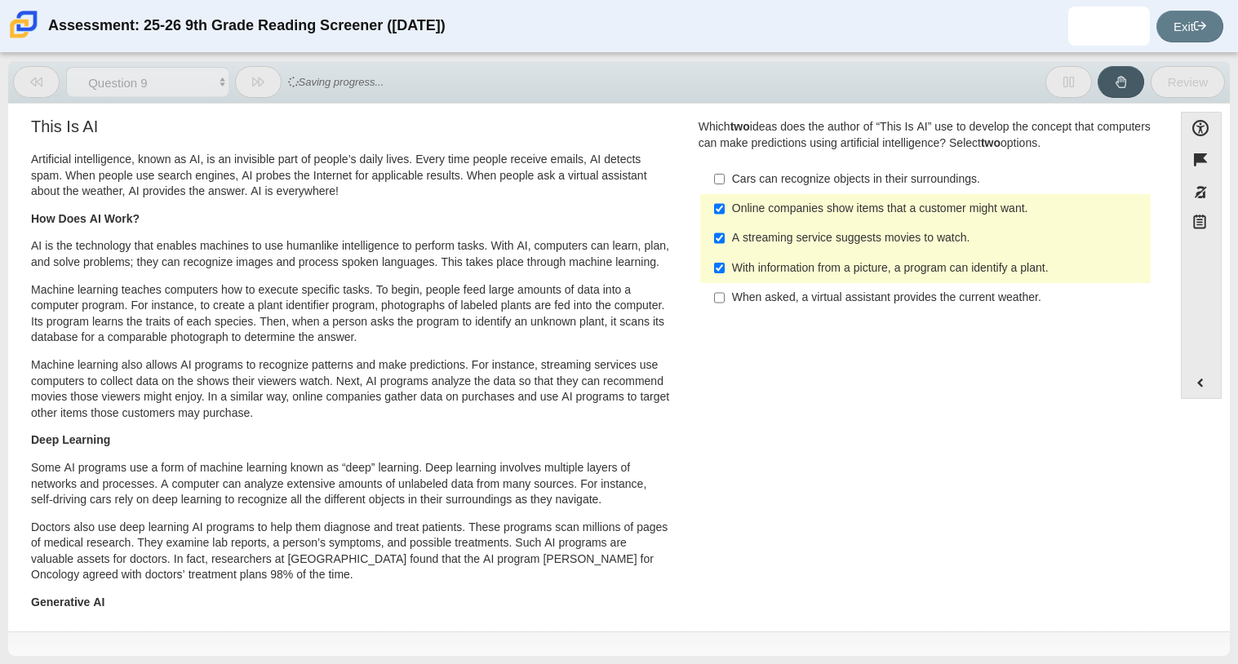
click at [826, 230] on div "A streaming service suggests movies to watch." at bounding box center [938, 238] width 412 height 16
click at [725, 229] on input "A streaming service suggests movies to watch. A streaming service suggests movi…" at bounding box center [719, 238] width 11 height 29
checkbox input "false"
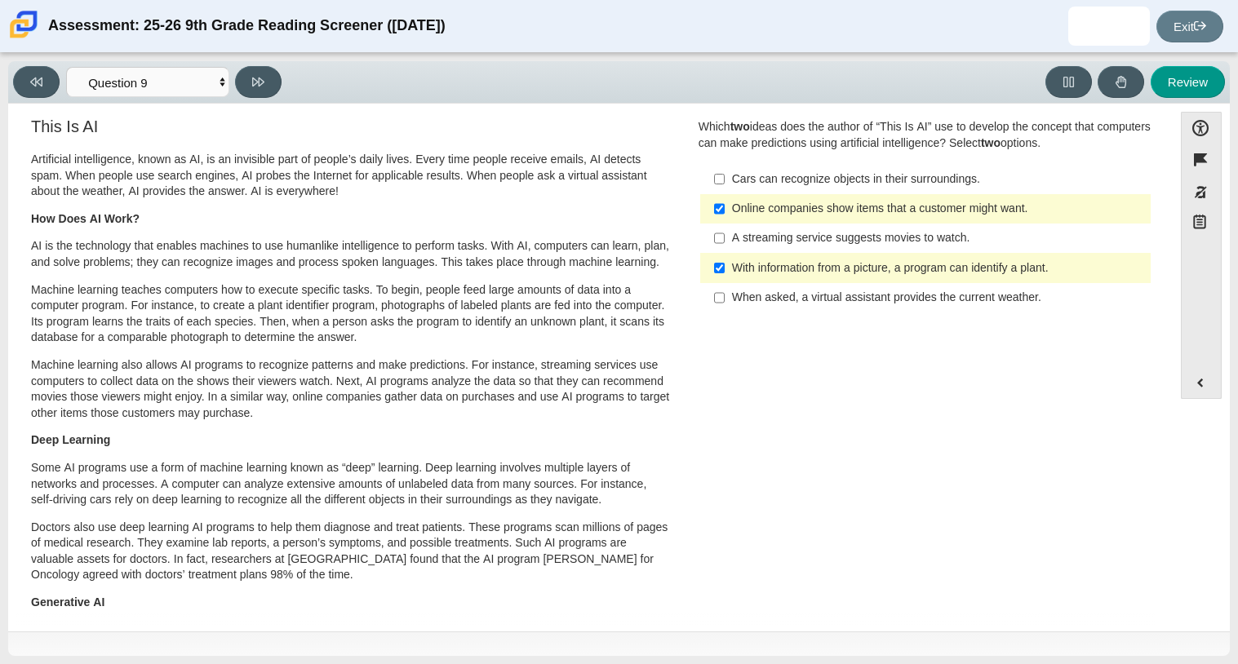
click at [805, 211] on div "Online companies show items that a customer might want." at bounding box center [938, 209] width 412 height 16
click at [725, 211] on input "Online companies show items that a customer might want. Online companies show i…" at bounding box center [719, 208] width 11 height 29
checkbox input "false"
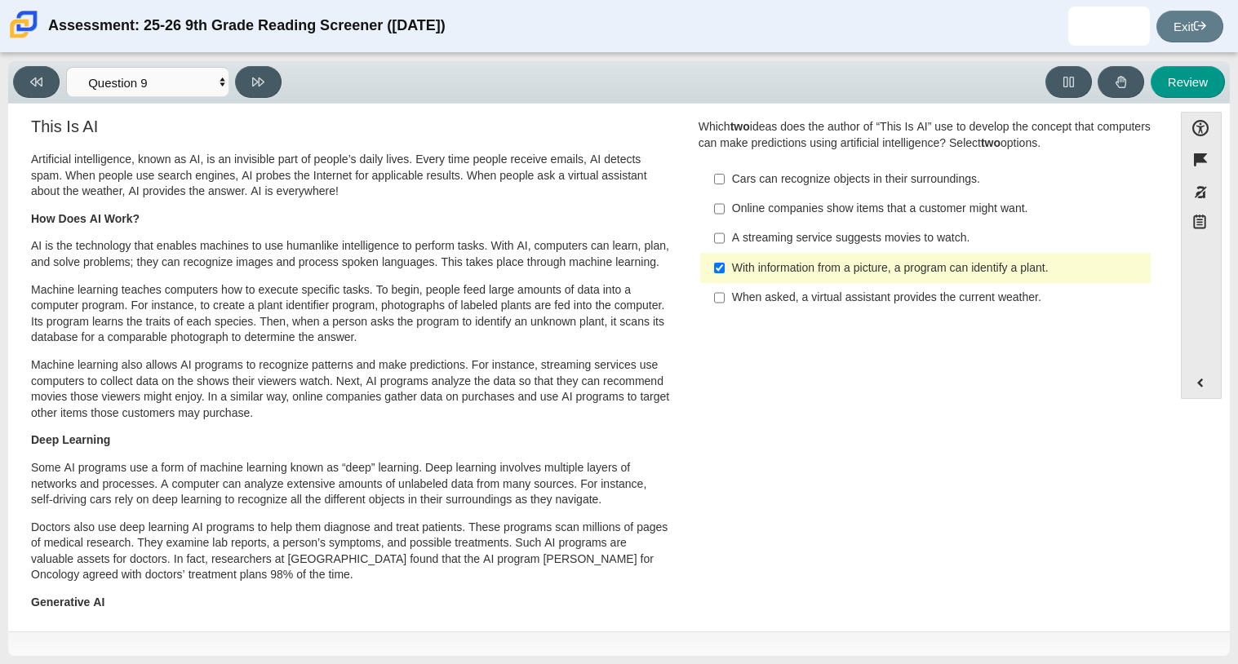
click at [802, 234] on div "A streaming service suggests movies to watch." at bounding box center [938, 238] width 412 height 16
click at [725, 234] on input "A streaming service suggests movies to watch. A streaming service suggests movi…" at bounding box center [719, 238] width 11 height 29
checkbox input "true"
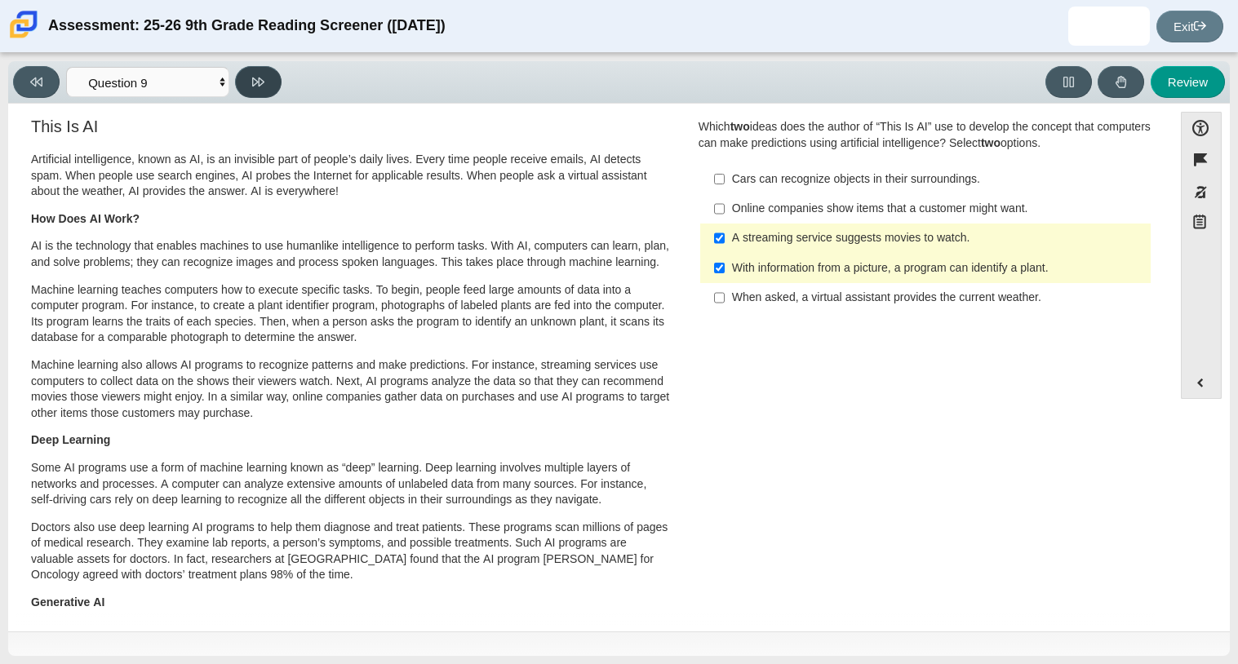
click at [268, 91] on button at bounding box center [258, 82] width 47 height 32
select select "cdf3c14e-a918-44d1-9b63-3db0fa81641e"
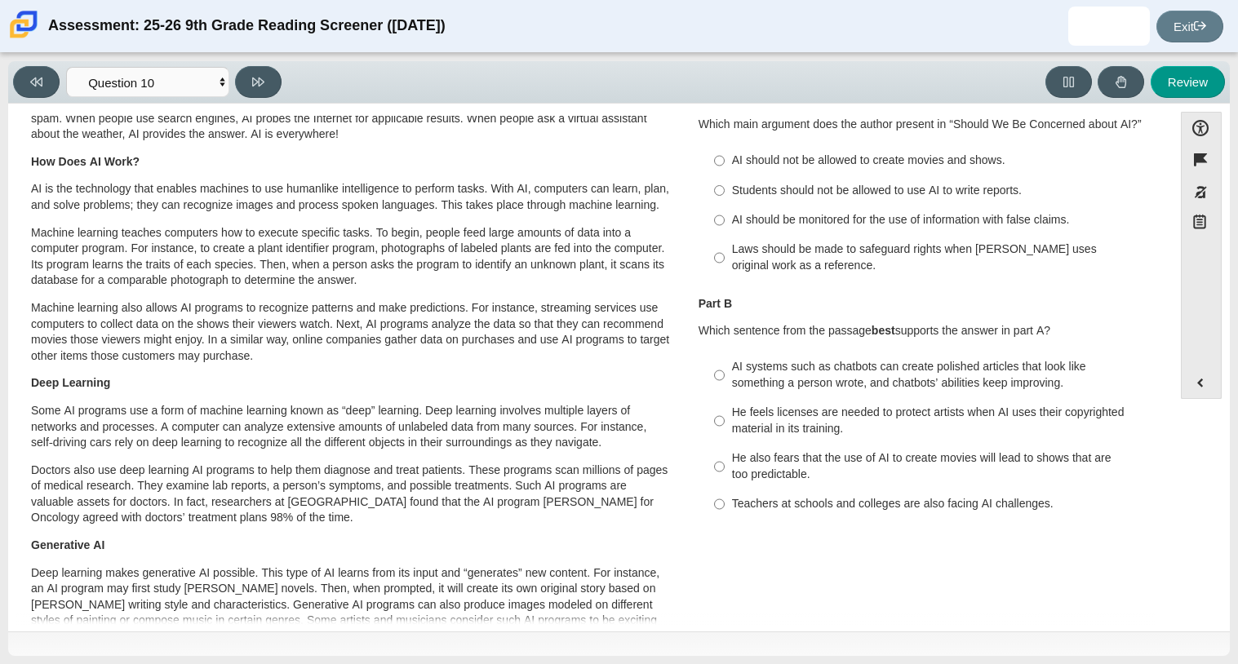
scroll to position [60, 0]
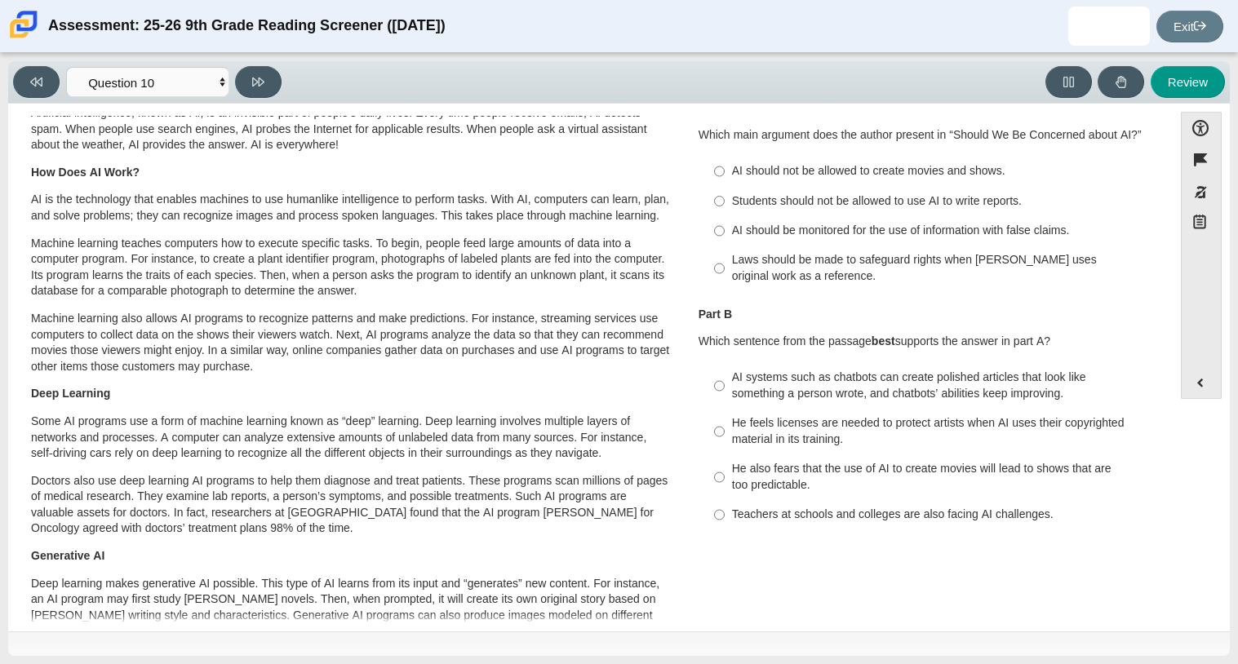
click at [1155, 256] on div "Question 1 This question has two parts. First, answer part A. Then, answer part…" at bounding box center [925, 305] width 478 height 473
click at [1044, 263] on div "Laws should be made to safeguard rights when [PERSON_NAME] uses original work a…" at bounding box center [938, 268] width 412 height 32
click at [725, 263] on input "Laws should be made to safeguard rights when [PERSON_NAME] uses original work a…" at bounding box center [719, 269] width 11 height 46
radio input "true"
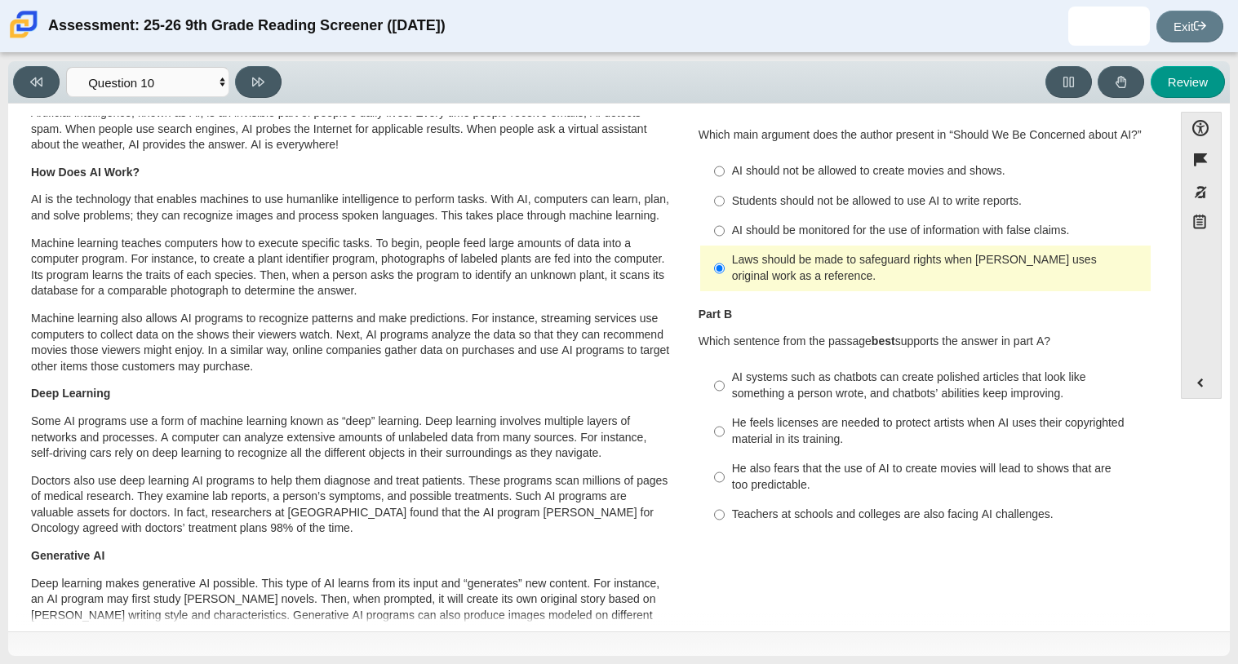
click at [937, 426] on div "He feels licenses are needed to protect artists when AI uses their copyrighted …" at bounding box center [938, 431] width 412 height 32
click at [725, 426] on input "He feels licenses are needed to protect artists when AI uses their copyrighted …" at bounding box center [719, 432] width 11 height 46
radio input "true"
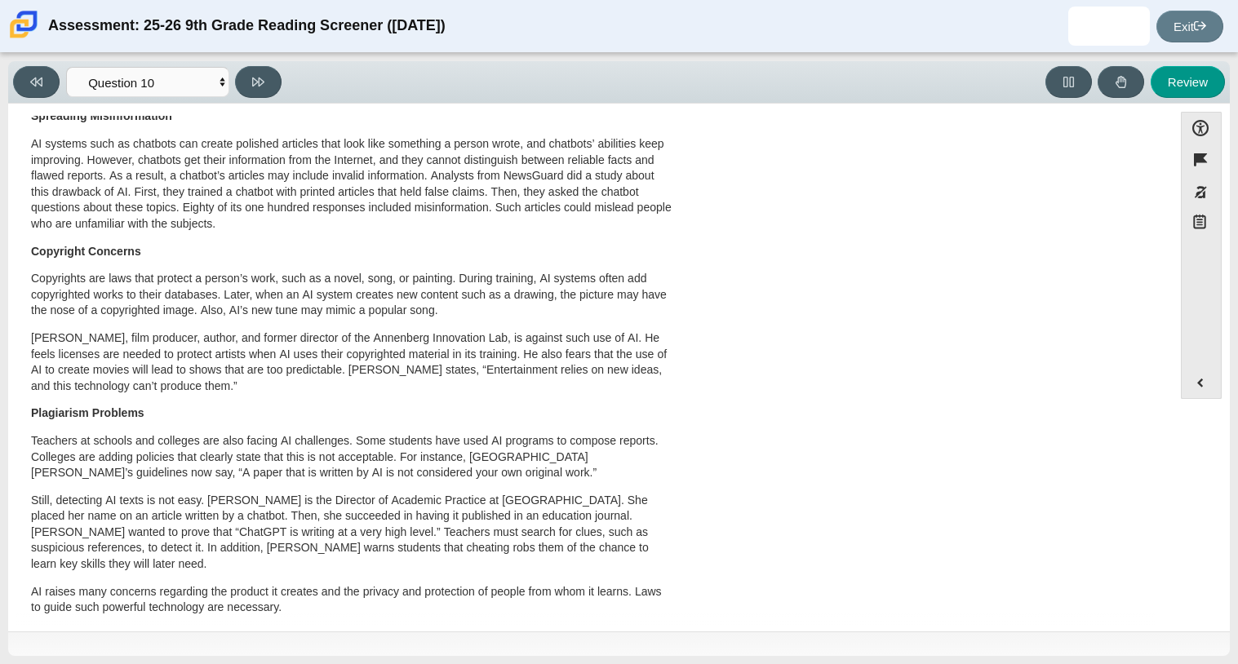
scroll to position [730, 0]
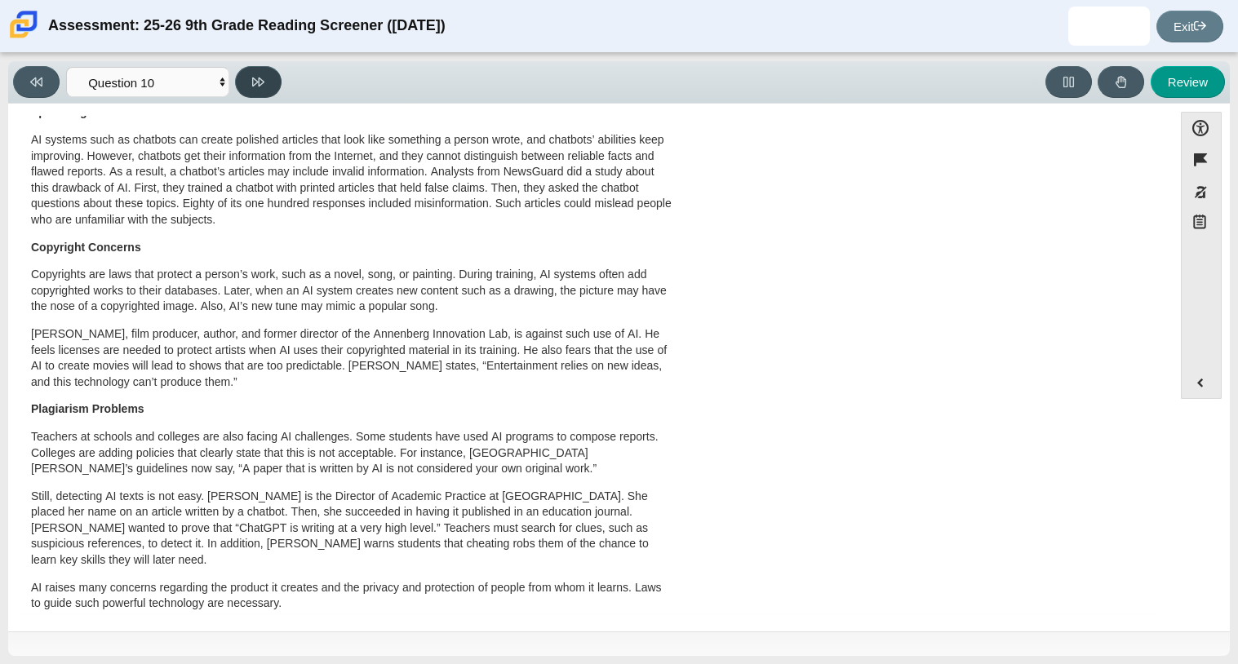
click at [245, 81] on button at bounding box center [258, 82] width 47 height 32
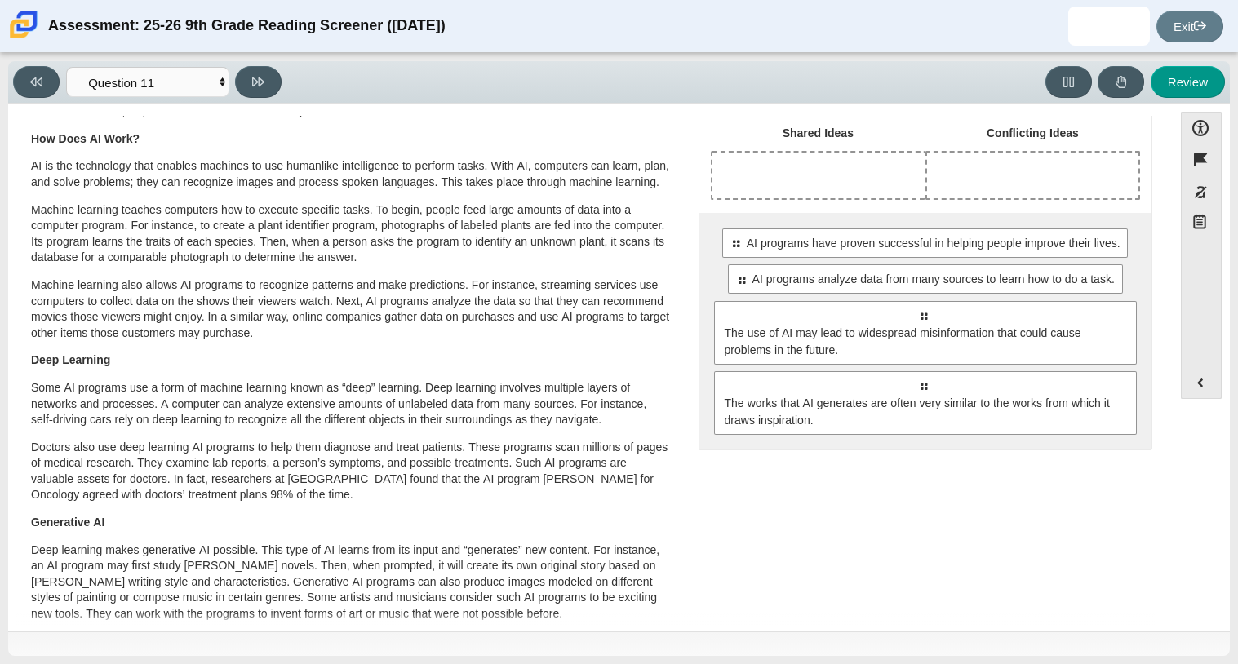
scroll to position [78, 0]
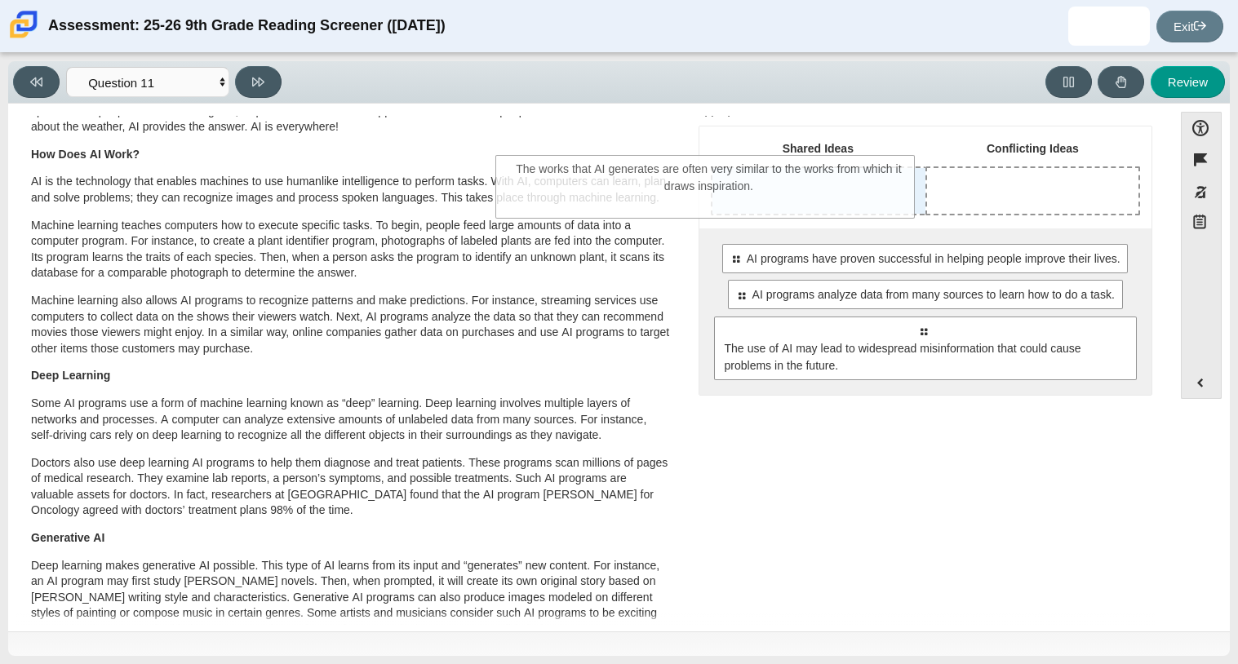
drag, startPoint x: 1061, startPoint y: 424, endPoint x: 844, endPoint y: 193, distance: 317.6
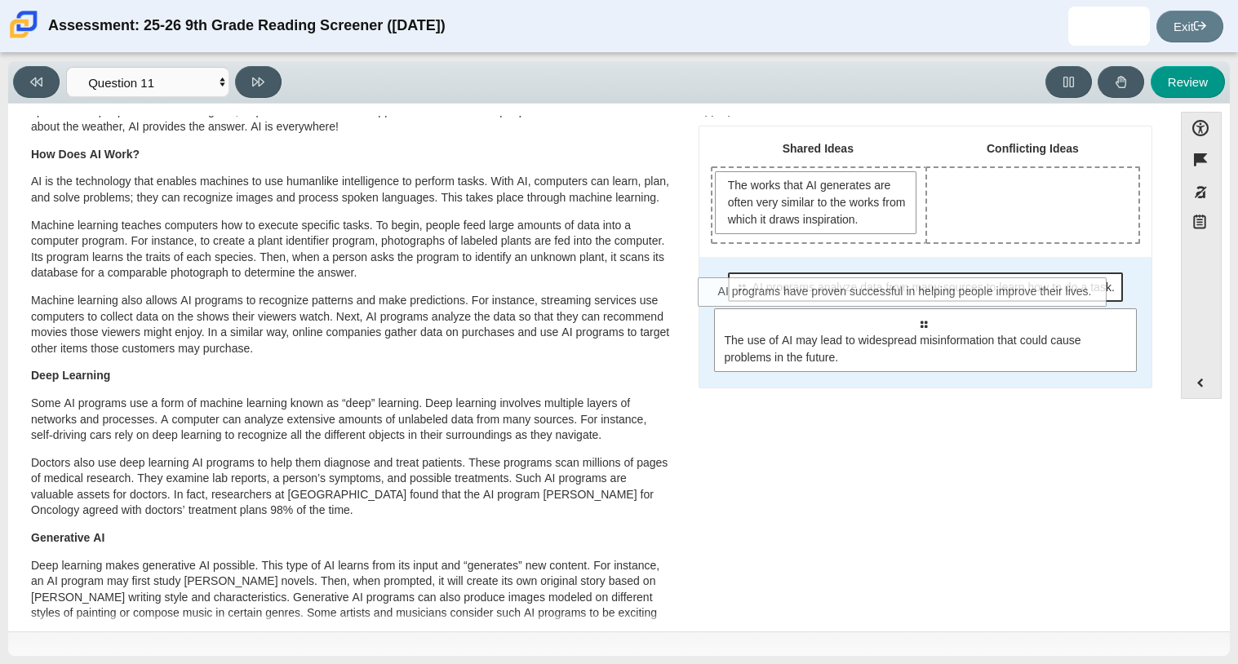
drag, startPoint x: 955, startPoint y: 282, endPoint x: 939, endPoint y: 289, distance: 17.6
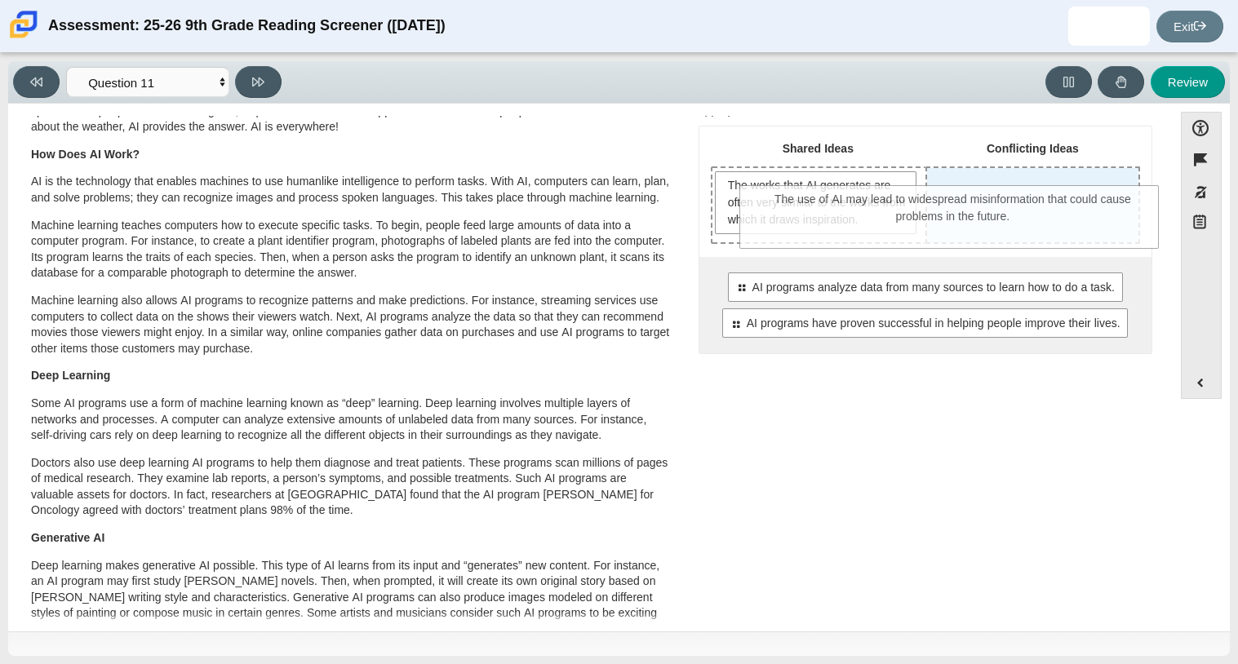
drag, startPoint x: 974, startPoint y: 357, endPoint x: 1004, endPoint y: 235, distance: 126.1
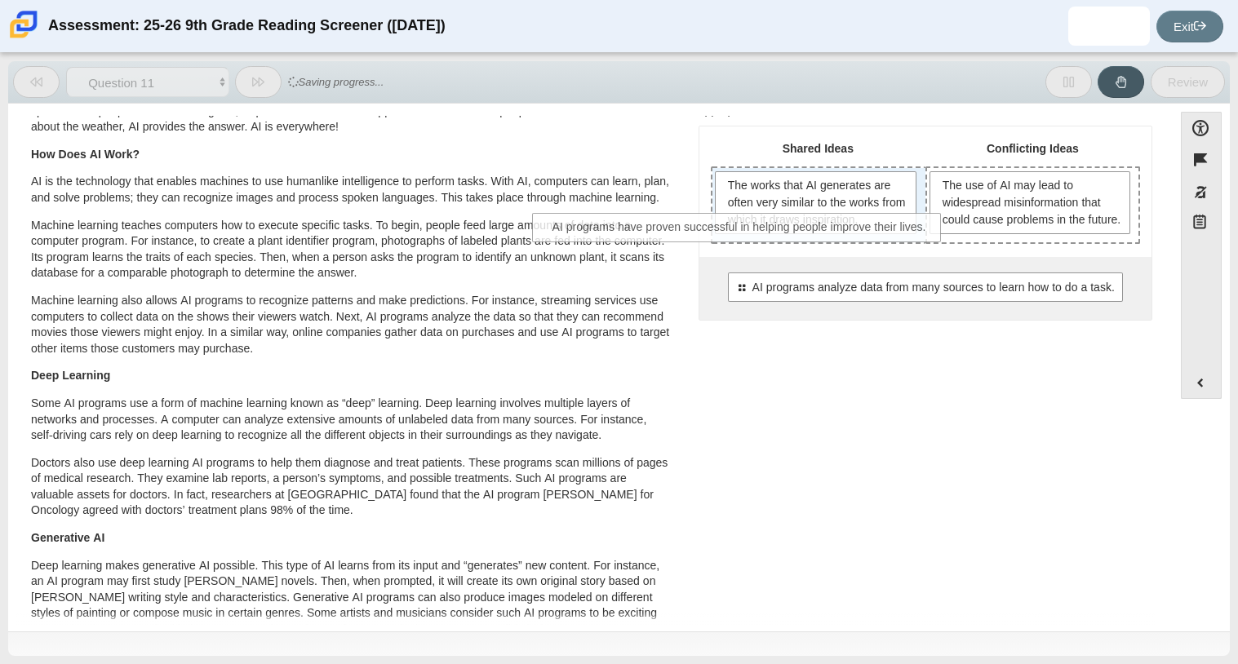
drag, startPoint x: 1037, startPoint y: 353, endPoint x: 854, endPoint y: 239, distance: 215.1
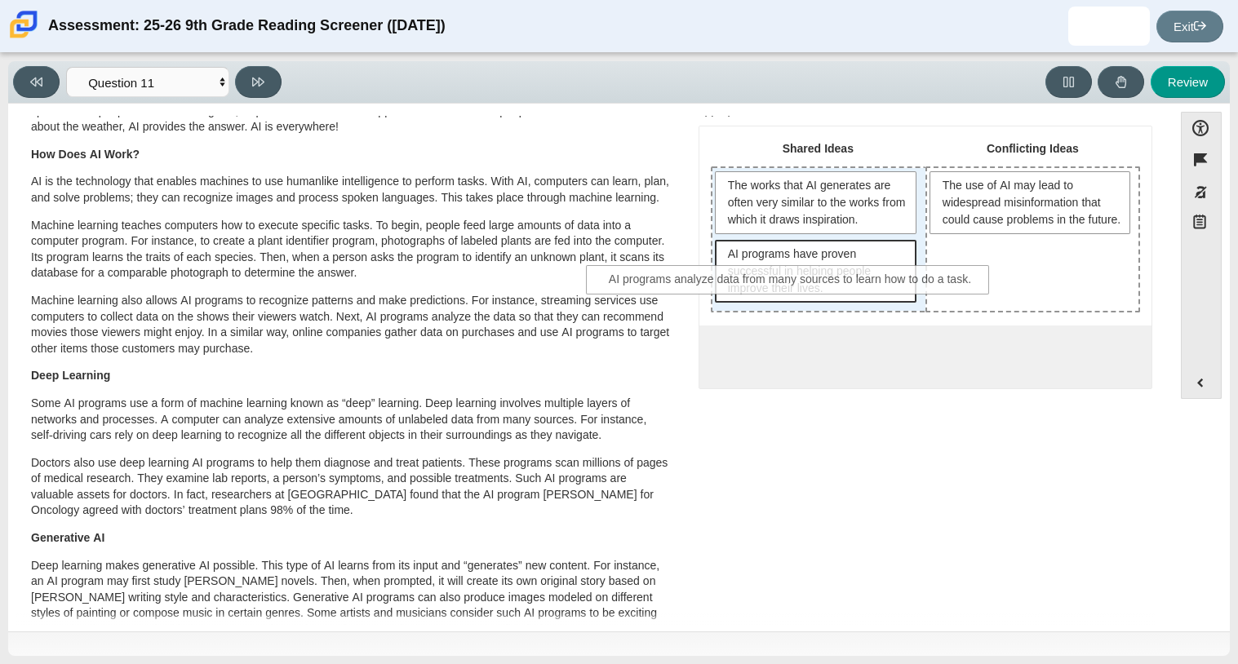
drag, startPoint x: 939, startPoint y: 353, endPoint x: 810, endPoint y: 281, distance: 148.0
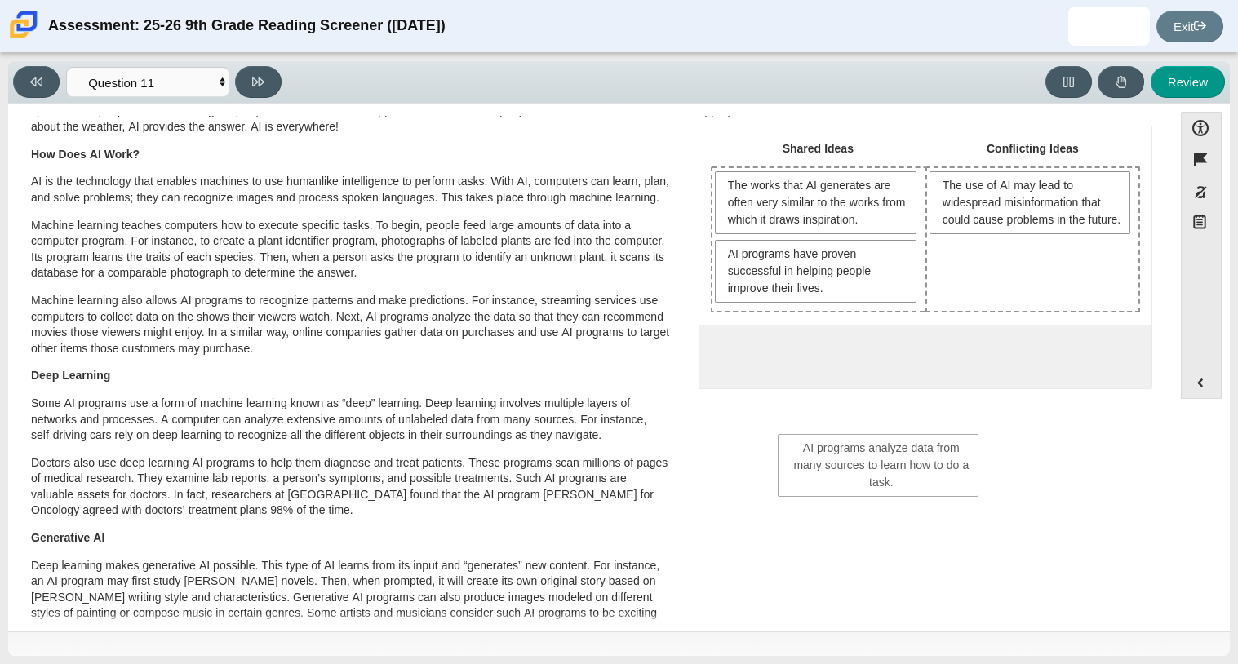
drag, startPoint x: 810, startPoint y: 340, endPoint x: 878, endPoint y: 467, distance: 143.5
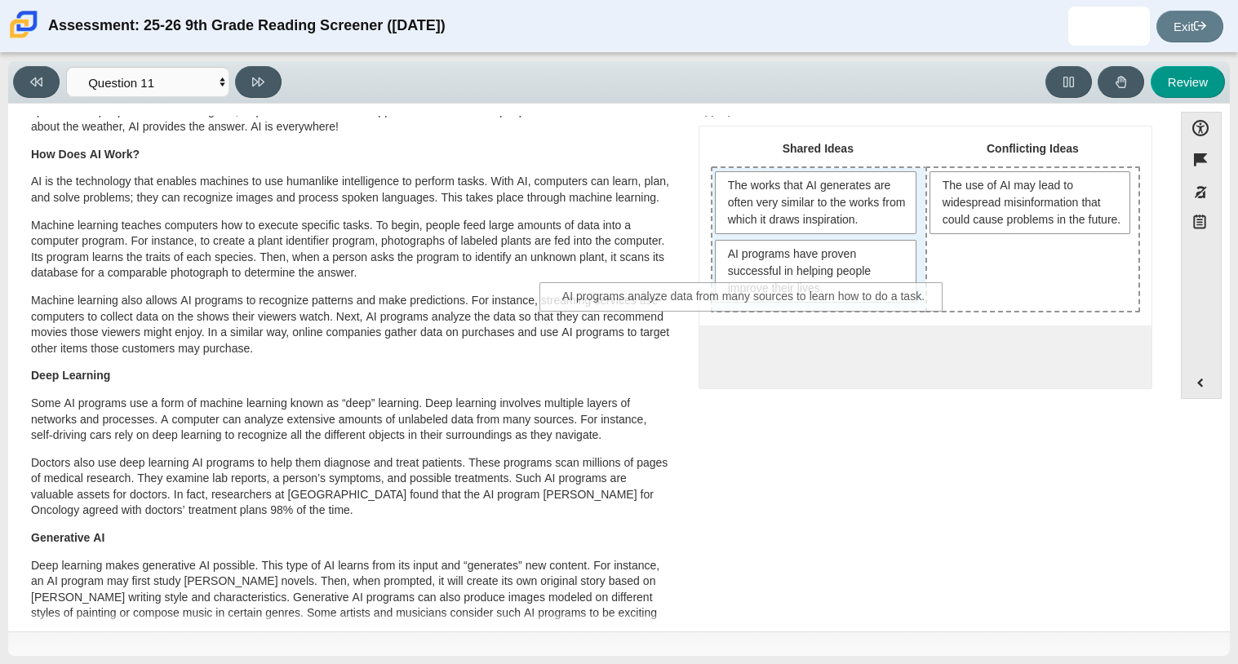
drag, startPoint x: 1050, startPoint y: 366, endPoint x: 872, endPoint y: 308, distance: 186.9
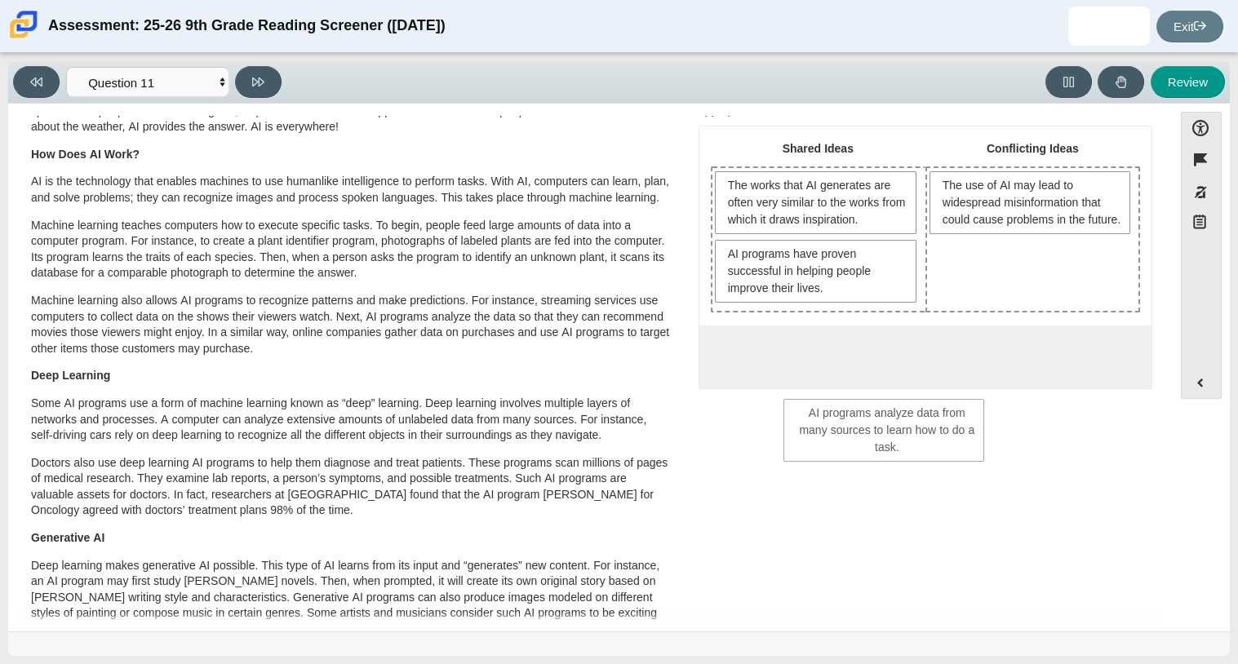
drag, startPoint x: 770, startPoint y: 326, endPoint x: 843, endPoint y: 418, distance: 117.9
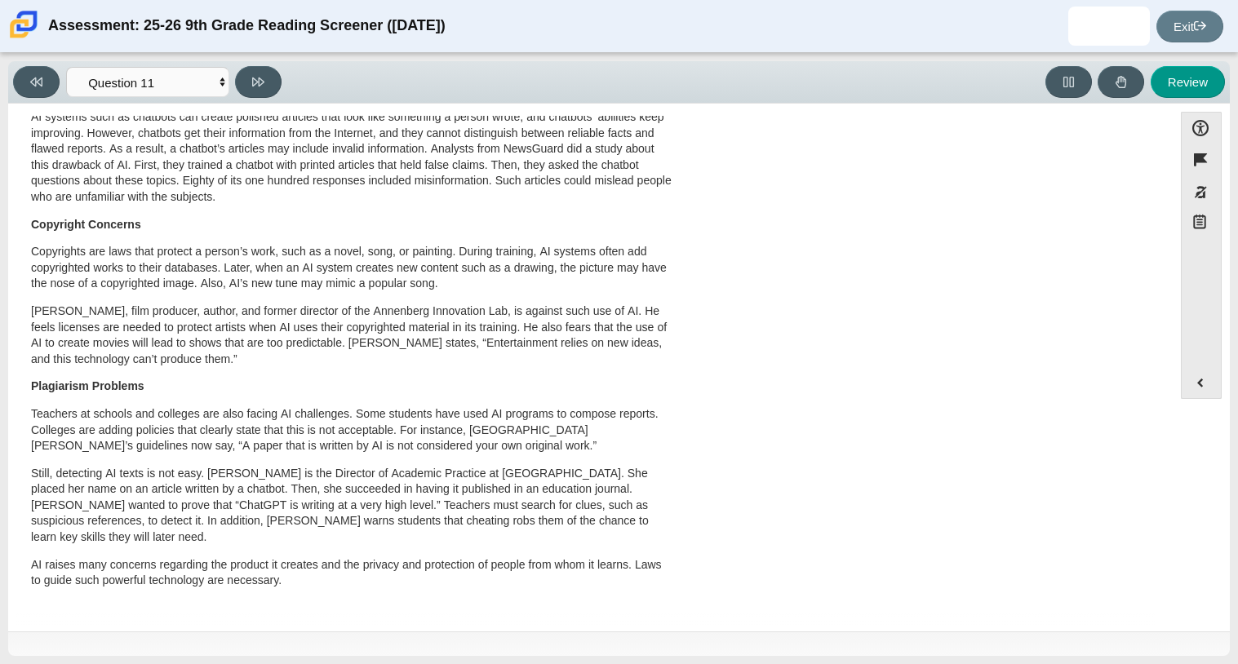
scroll to position [0, 0]
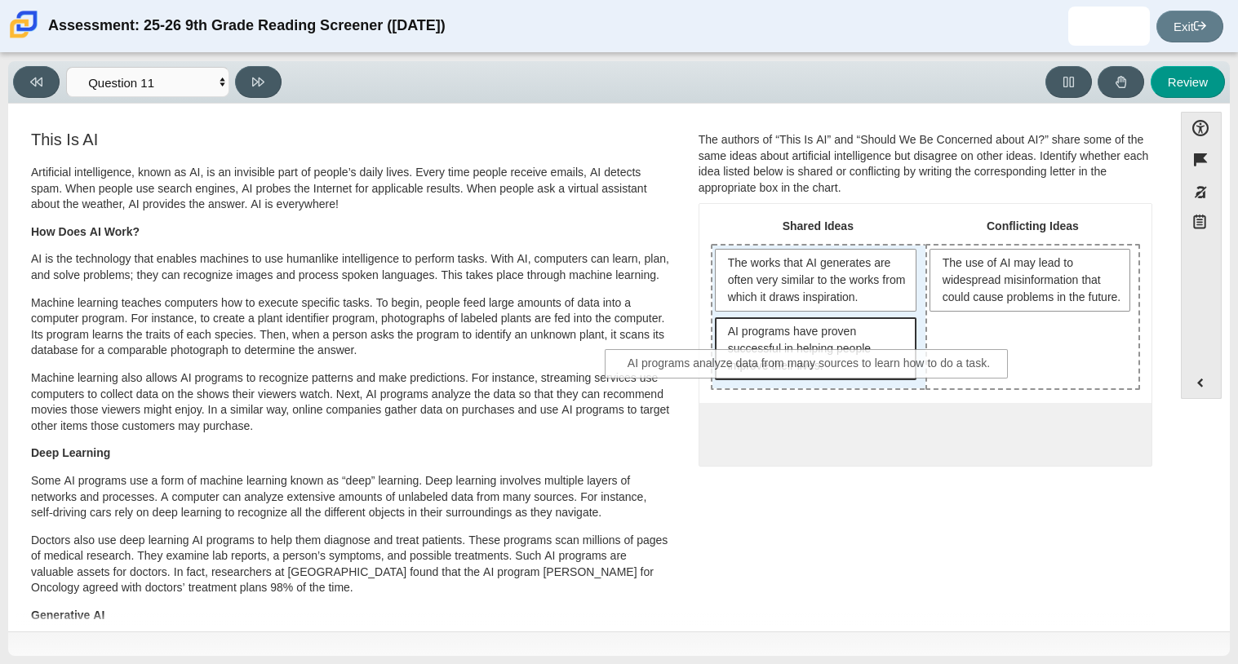
drag, startPoint x: 965, startPoint y: 437, endPoint x: 851, endPoint y: 368, distance: 132.5
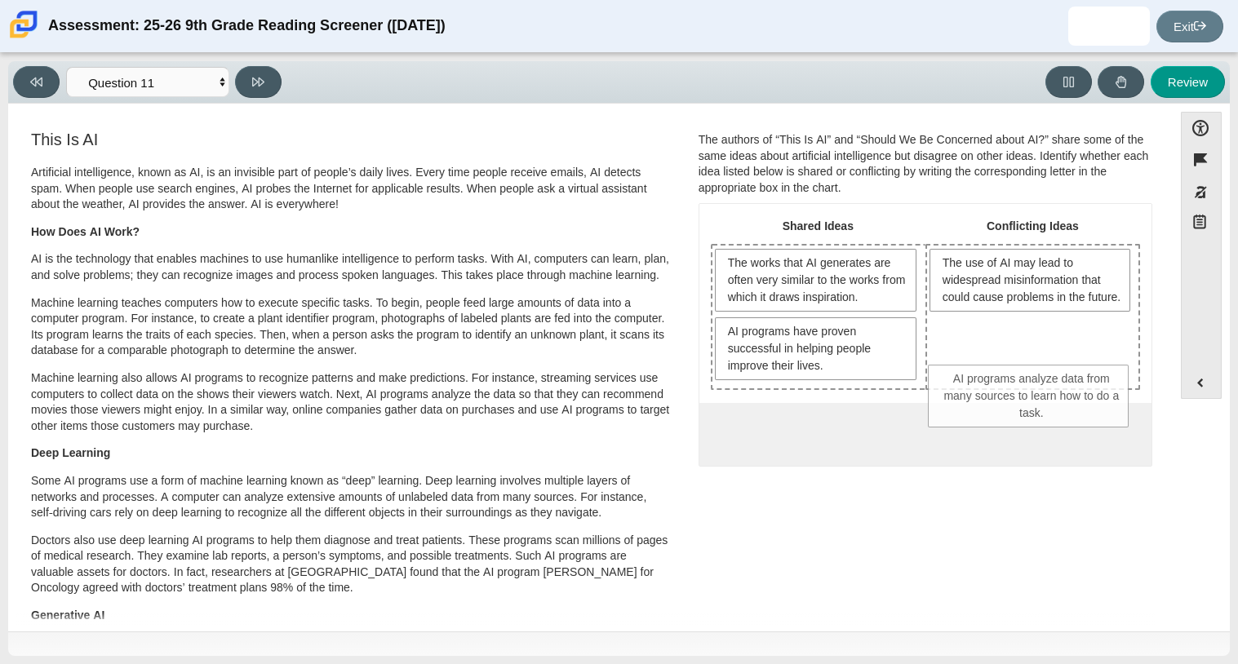
drag, startPoint x: 805, startPoint y: 410, endPoint x: 1023, endPoint y: 389, distance: 218.9
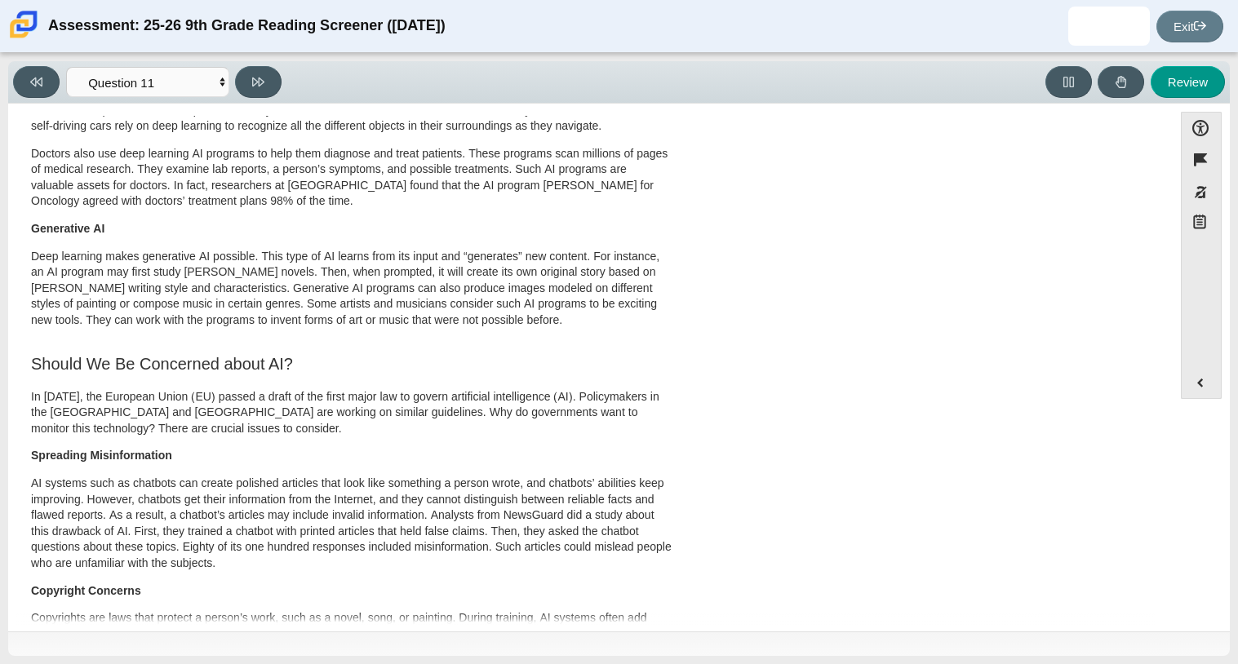
scroll to position [389, 0]
click at [260, 84] on icon at bounding box center [258, 82] width 12 height 9
select select "c3effed4-44ce-4a19-bd96-1787f34e9b4c"
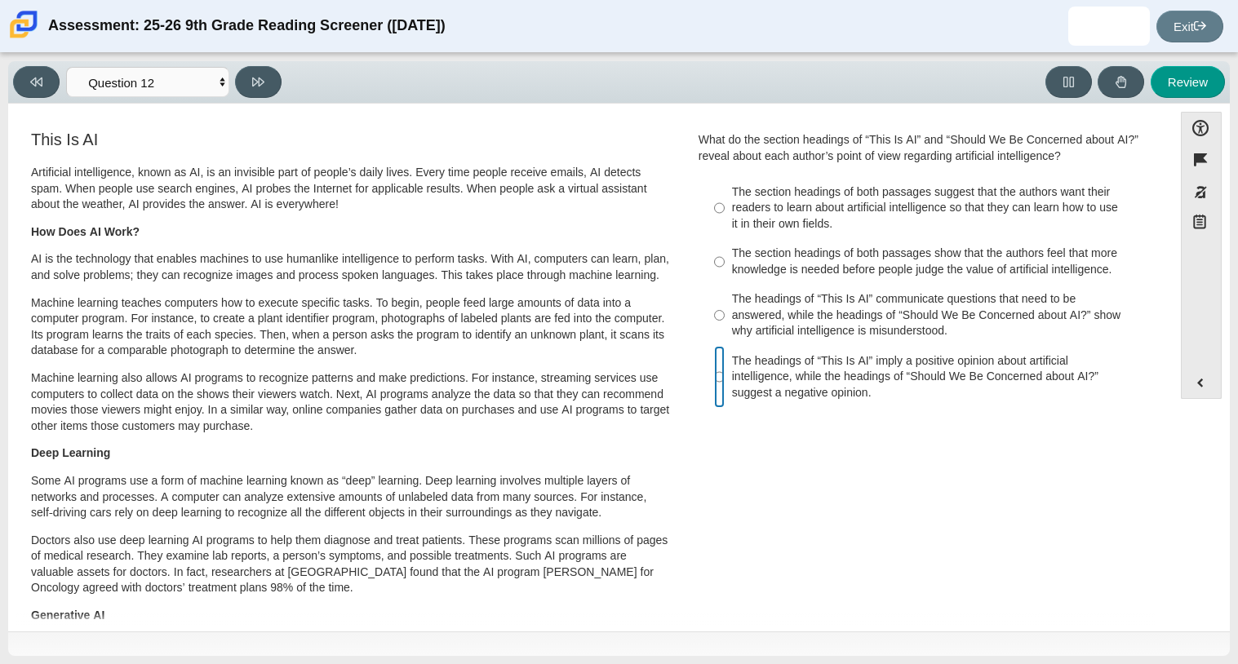
click at [714, 379] on input "The headings of “This Is AI” imply a positive opinion about artificial intellig…" at bounding box center [719, 377] width 11 height 62
radio input "true"
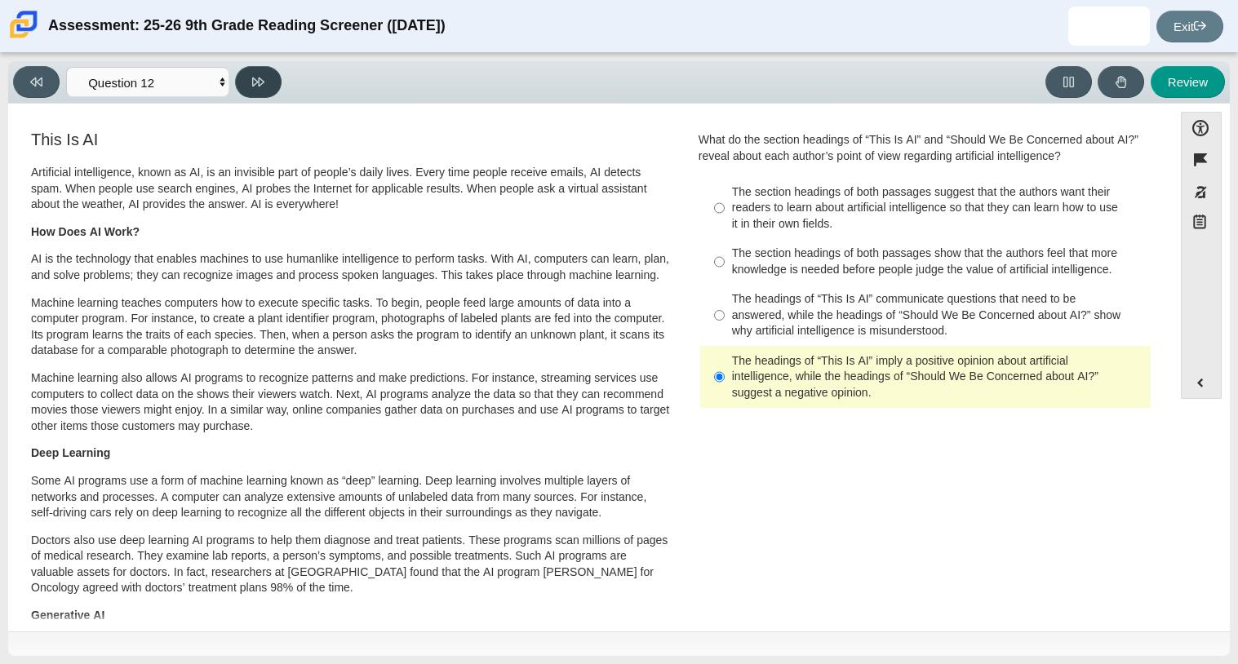
click at [263, 86] on icon at bounding box center [258, 82] width 12 height 12
select select "review"
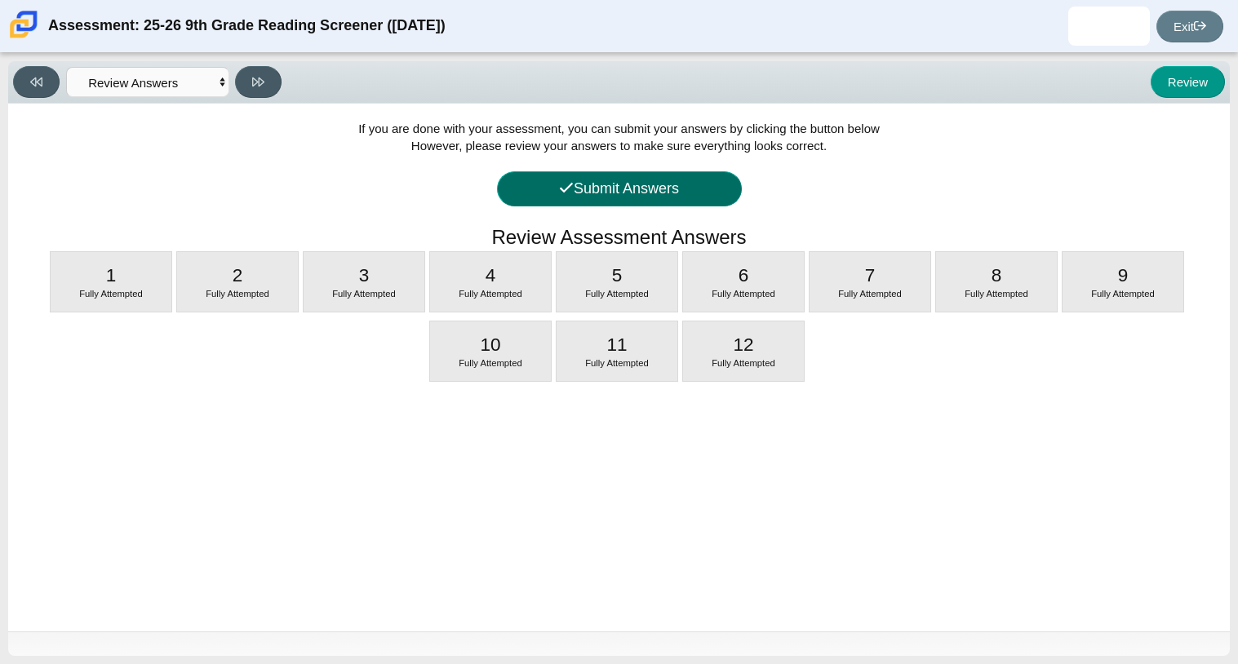
click at [572, 190] on button "Submit Answers" at bounding box center [619, 188] width 245 height 35
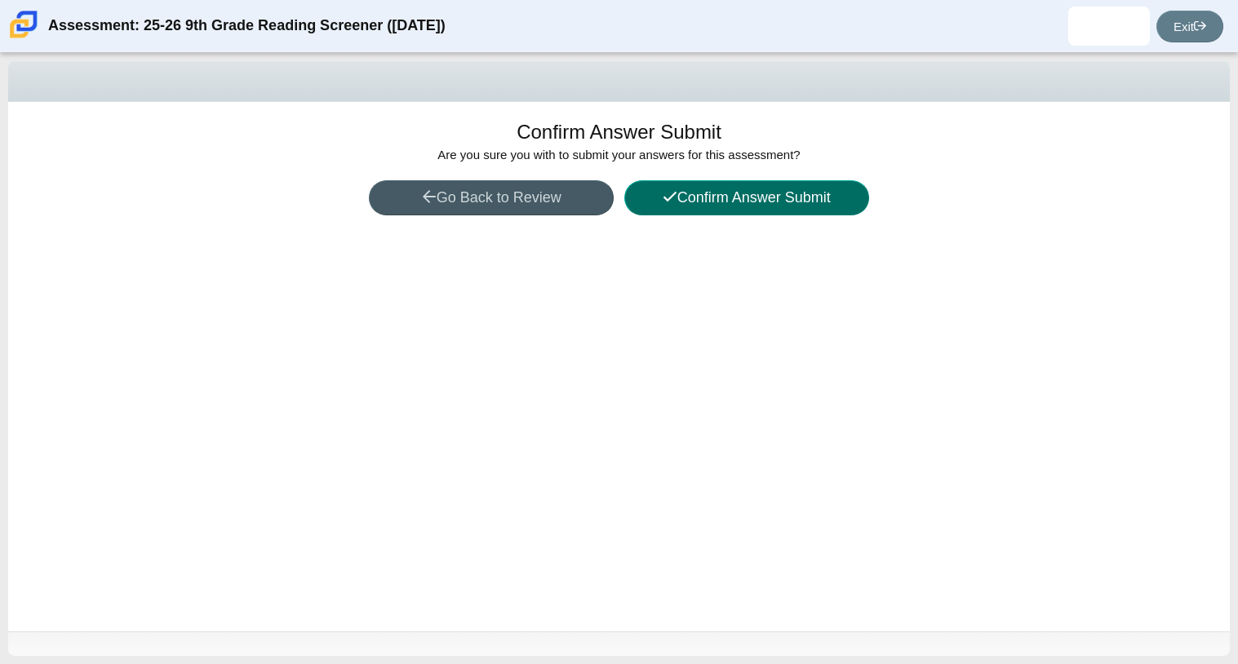
click at [669, 202] on icon at bounding box center [670, 196] width 15 height 15
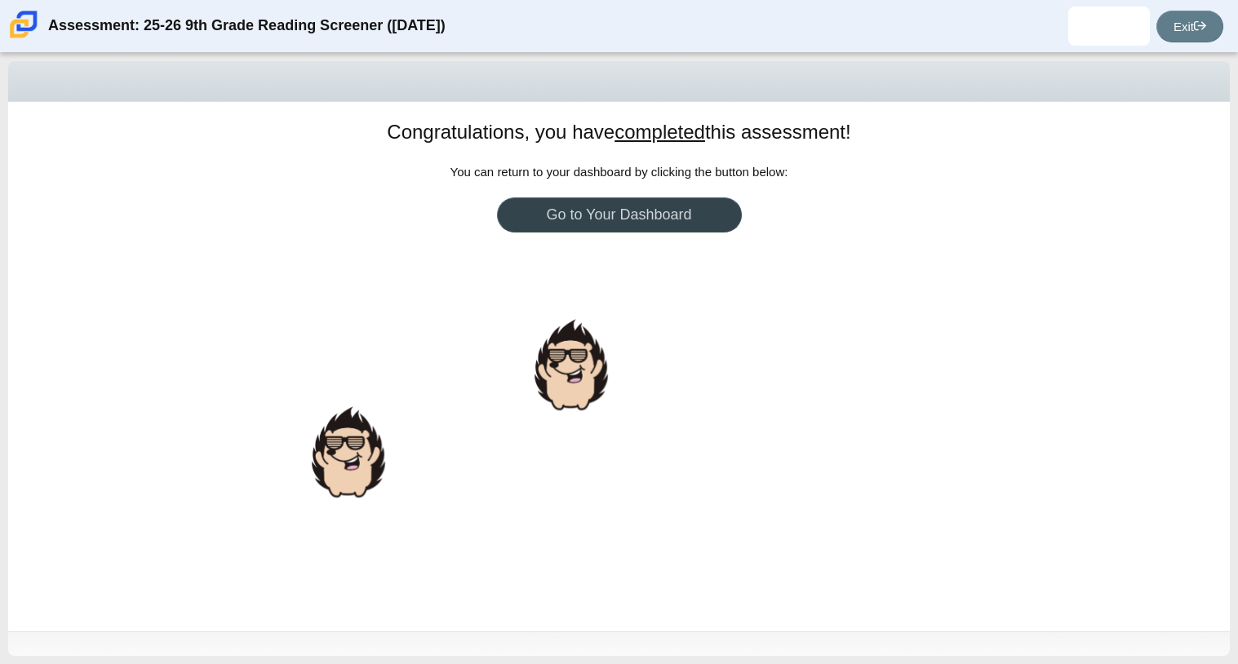
click at [589, 219] on body "Assessment: 25-26 9th Grade Reading Screener ([DATE])" at bounding box center [619, 332] width 1238 height 664
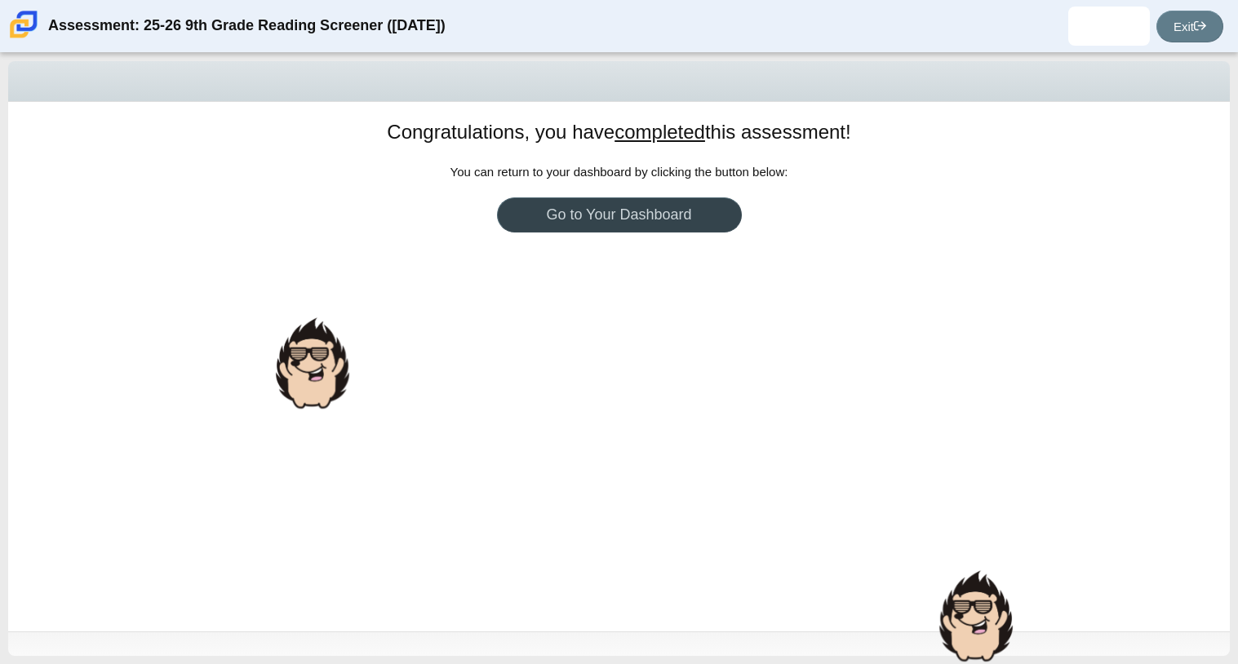
click at [588, 218] on link "Go to Your Dashboard" at bounding box center [619, 214] width 245 height 35
